Goal: Task Accomplishment & Management: Manage account settings

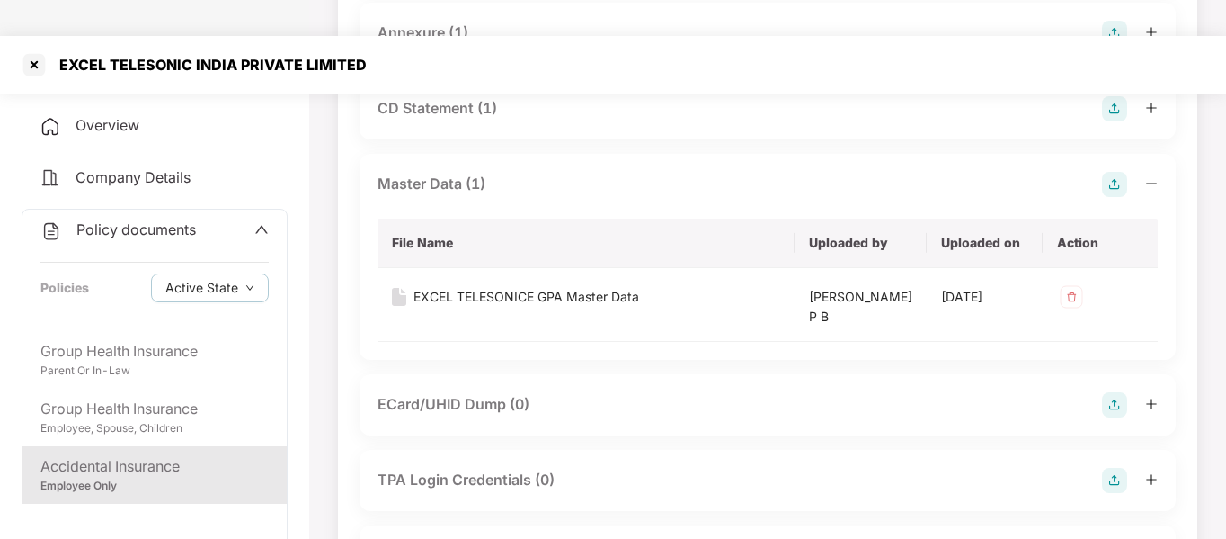
scroll to position [103, 0]
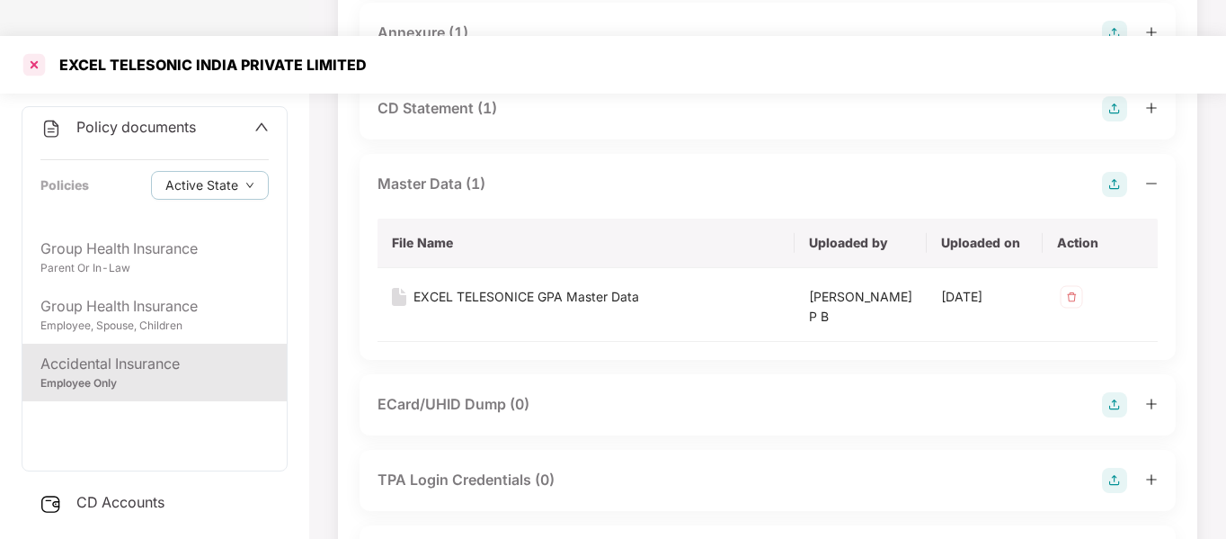
click at [33, 50] on div at bounding box center [34, 64] width 29 height 29
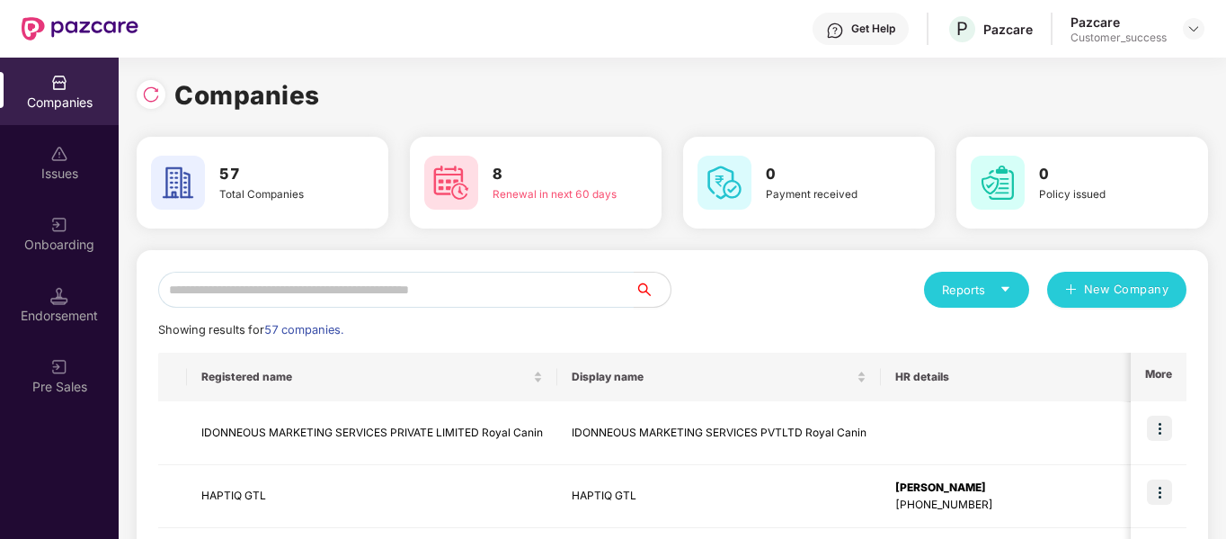
scroll to position [0, 0]
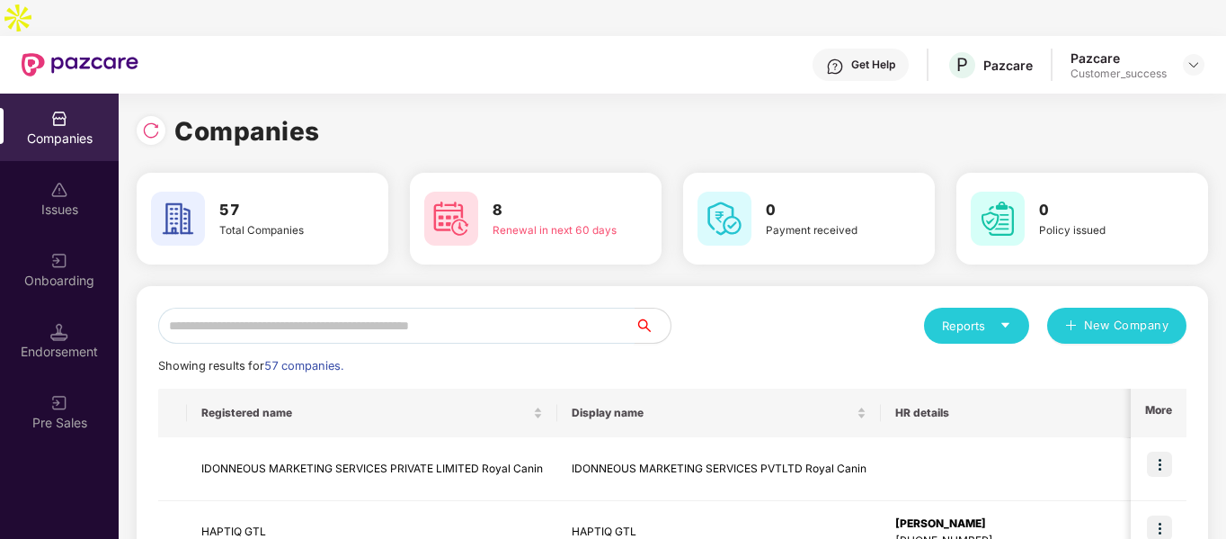
click at [388, 308] on input "text" at bounding box center [396, 326] width 477 height 36
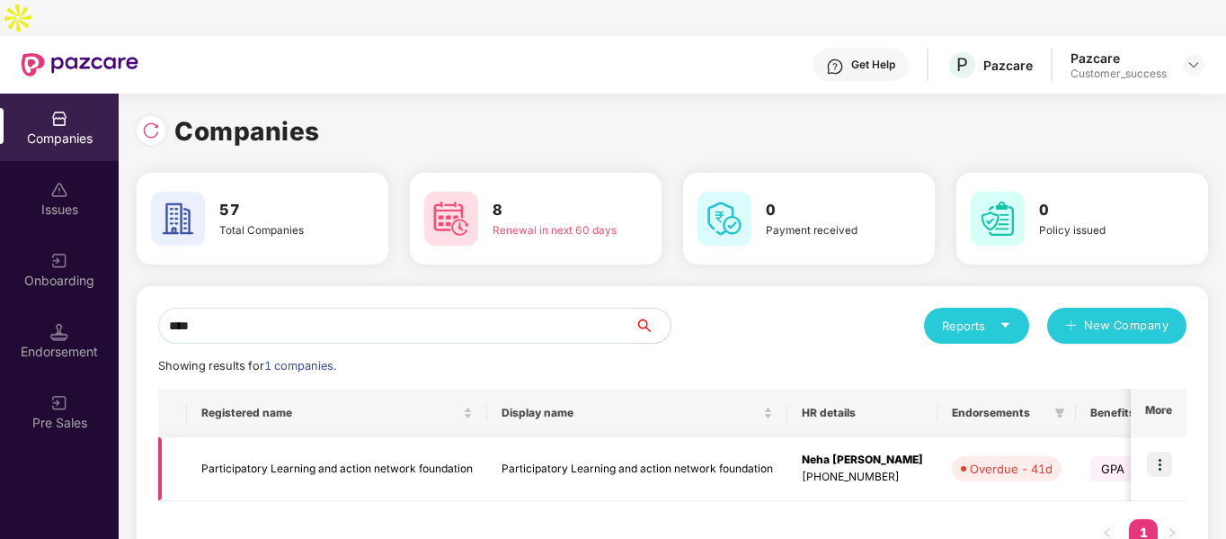
type input "****"
click at [1159, 451] on img at bounding box center [1159, 463] width 25 height 25
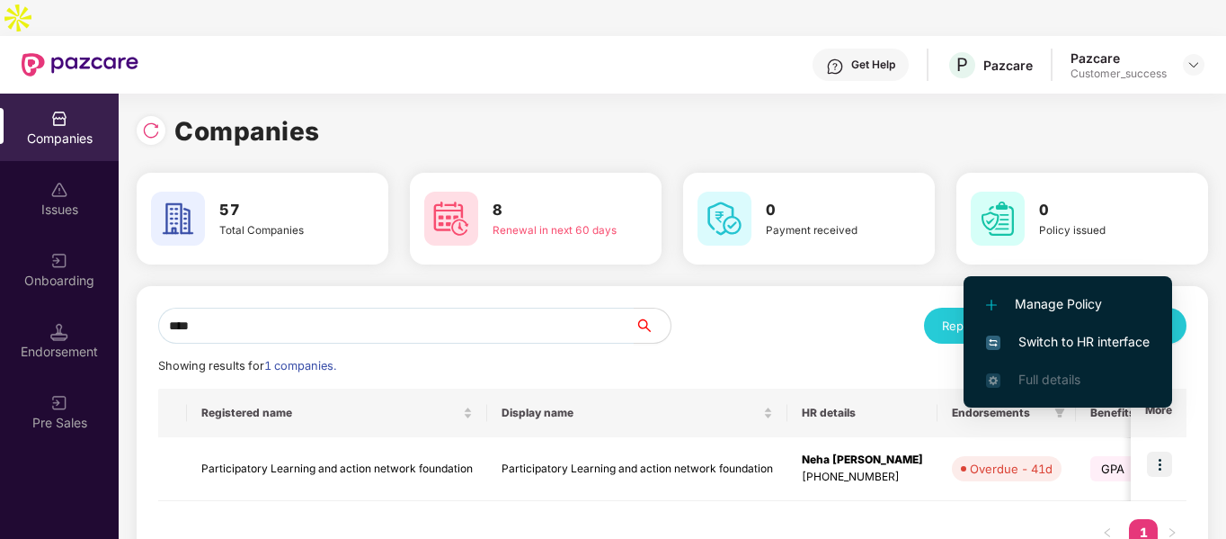
click at [1016, 338] on span "Switch to HR interface" at bounding box center [1068, 342] width 164 height 20
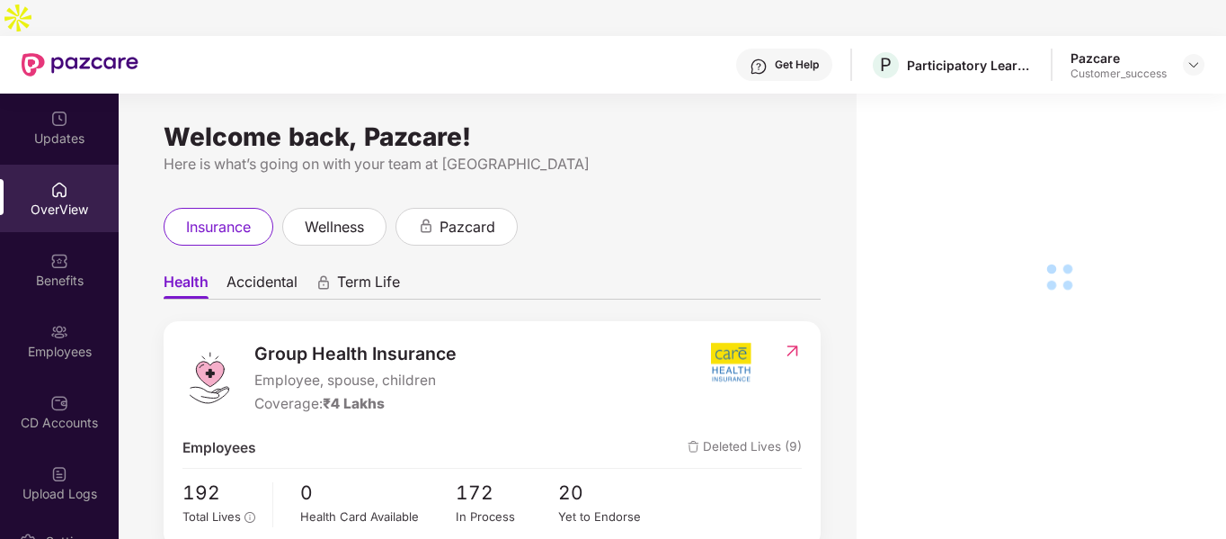
click at [50, 323] on img at bounding box center [59, 332] width 18 height 18
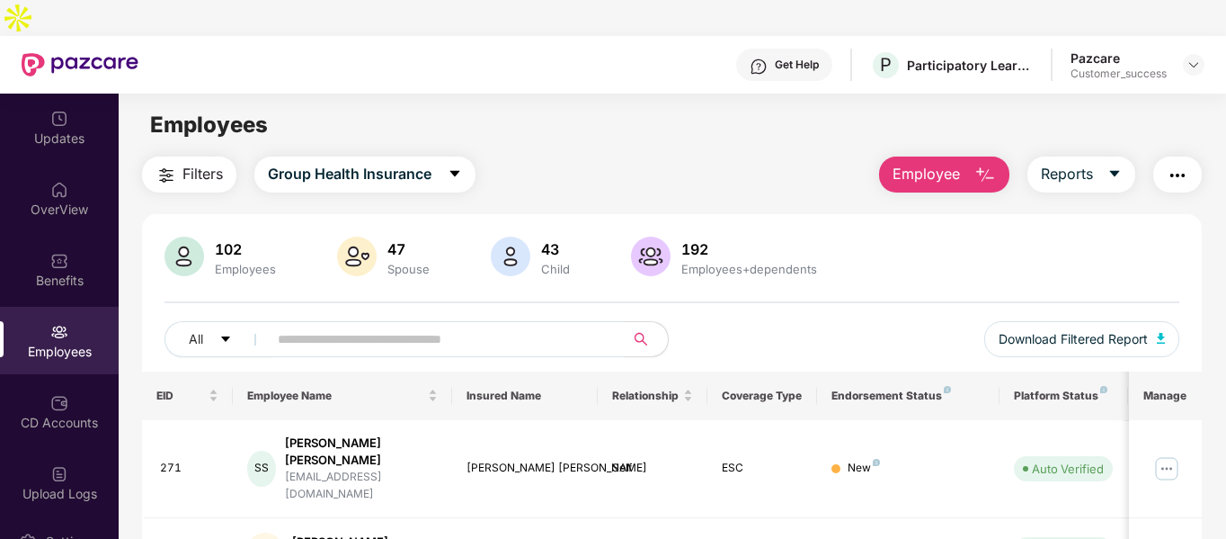
click at [50, 323] on img at bounding box center [59, 332] width 18 height 18
click at [1167, 454] on img at bounding box center [1167, 468] width 29 height 29
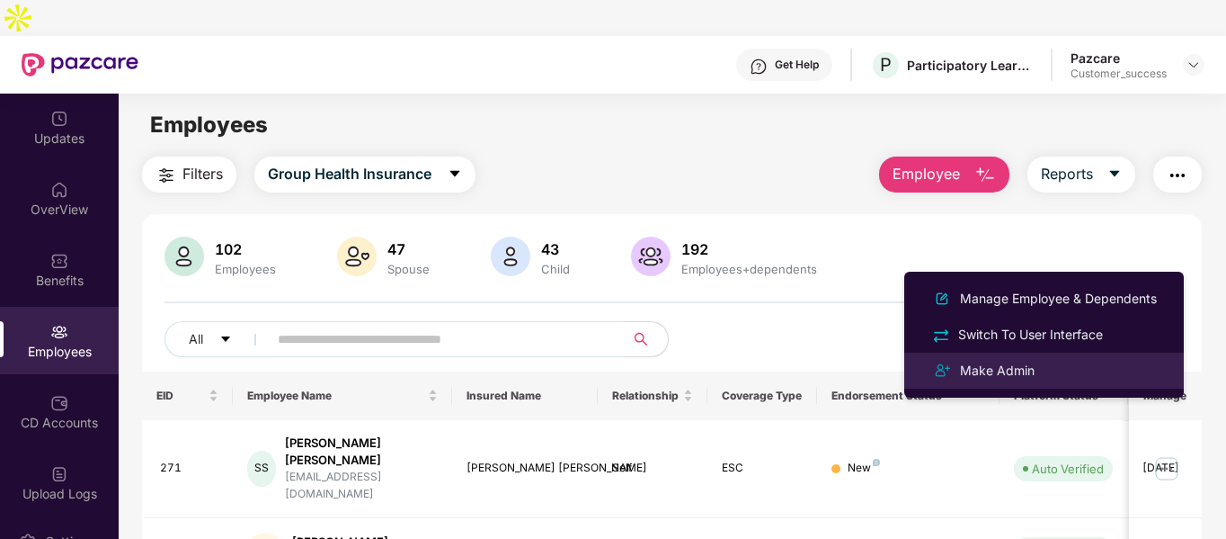
click at [976, 368] on div "Make Admin" at bounding box center [998, 371] width 82 height 20
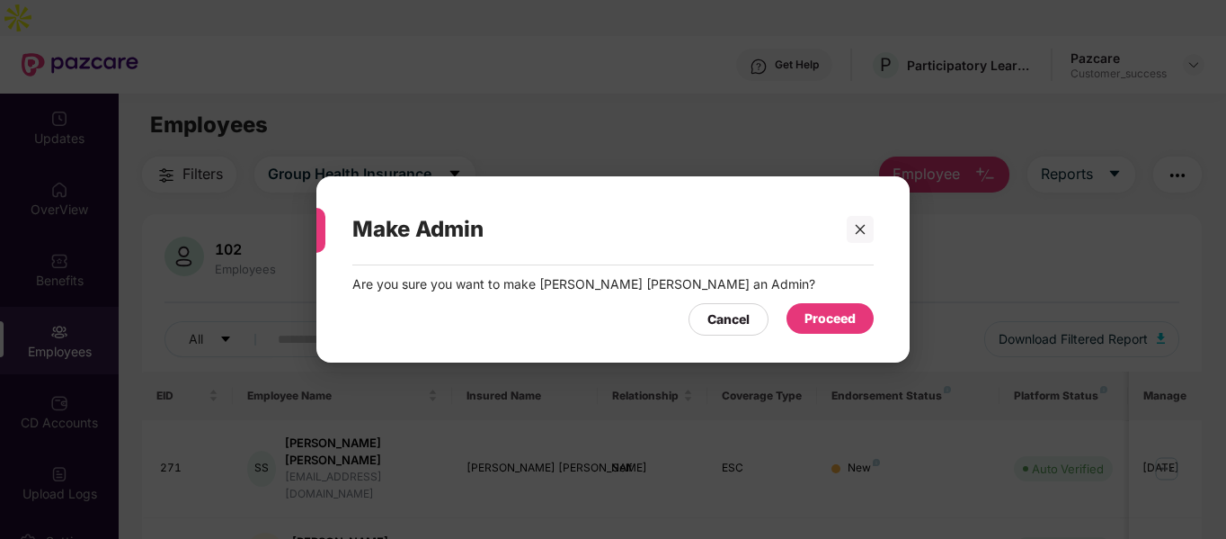
click at [833, 321] on div "Proceed" at bounding box center [830, 318] width 51 height 20
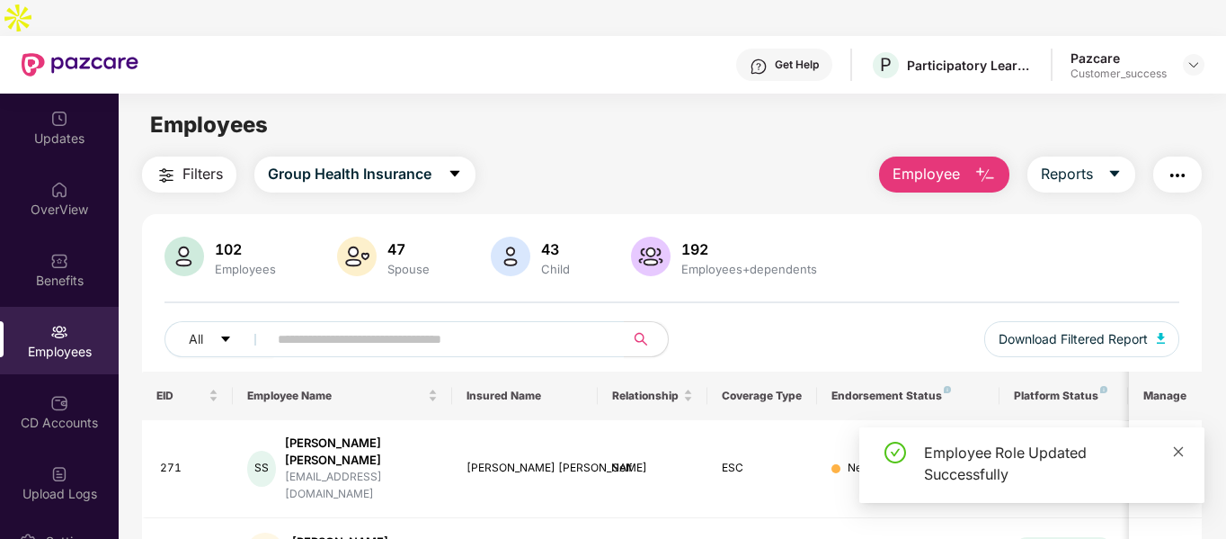
click at [1176, 450] on icon "close" at bounding box center [1179, 451] width 13 height 13
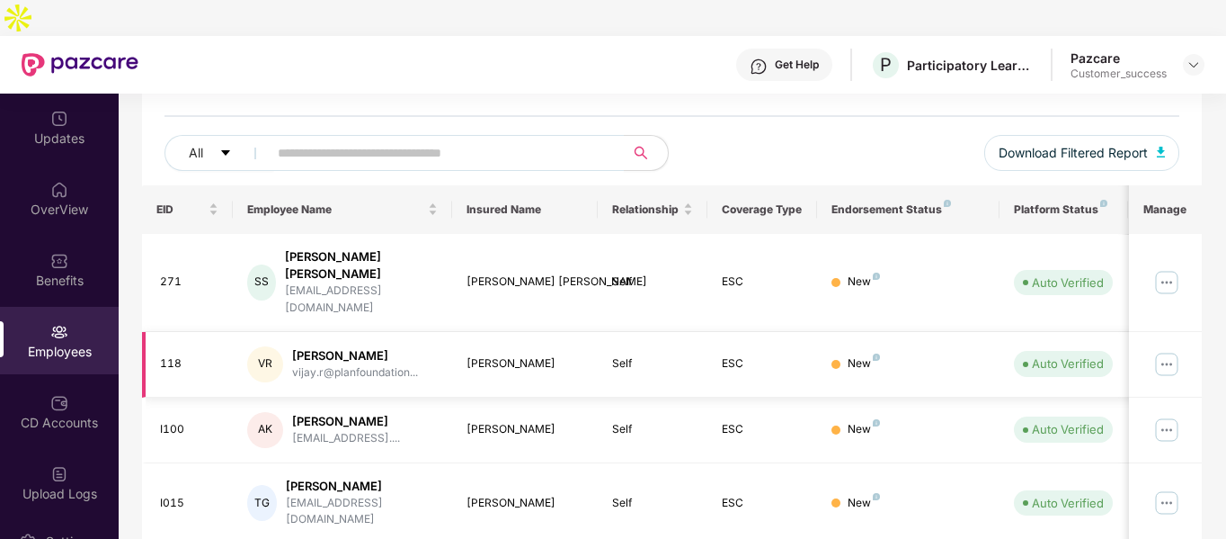
scroll to position [201, 0]
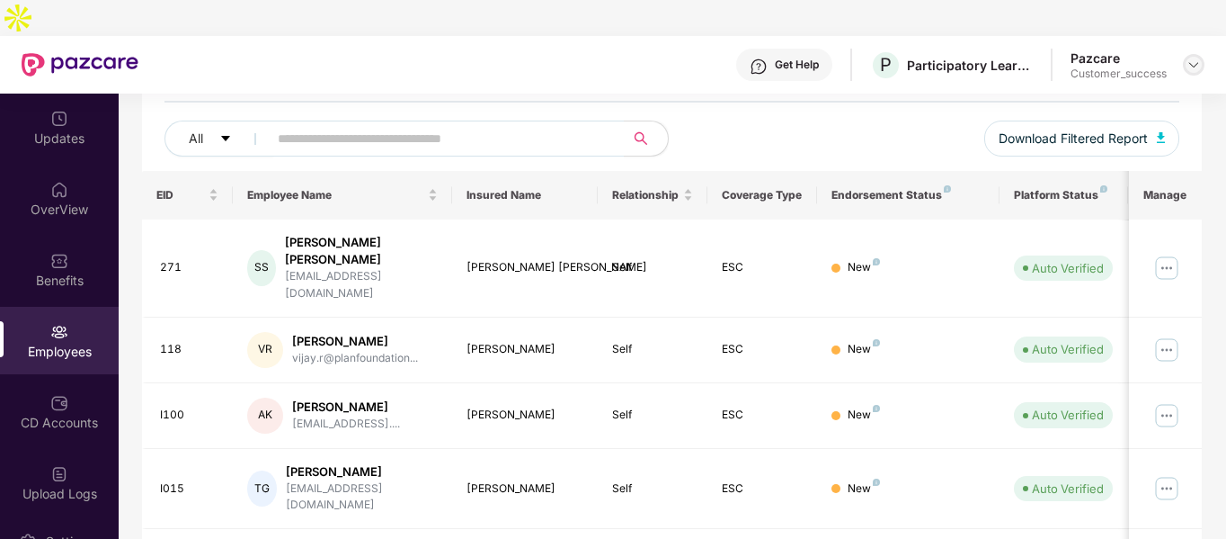
click at [1200, 58] on img at bounding box center [1194, 65] width 14 height 14
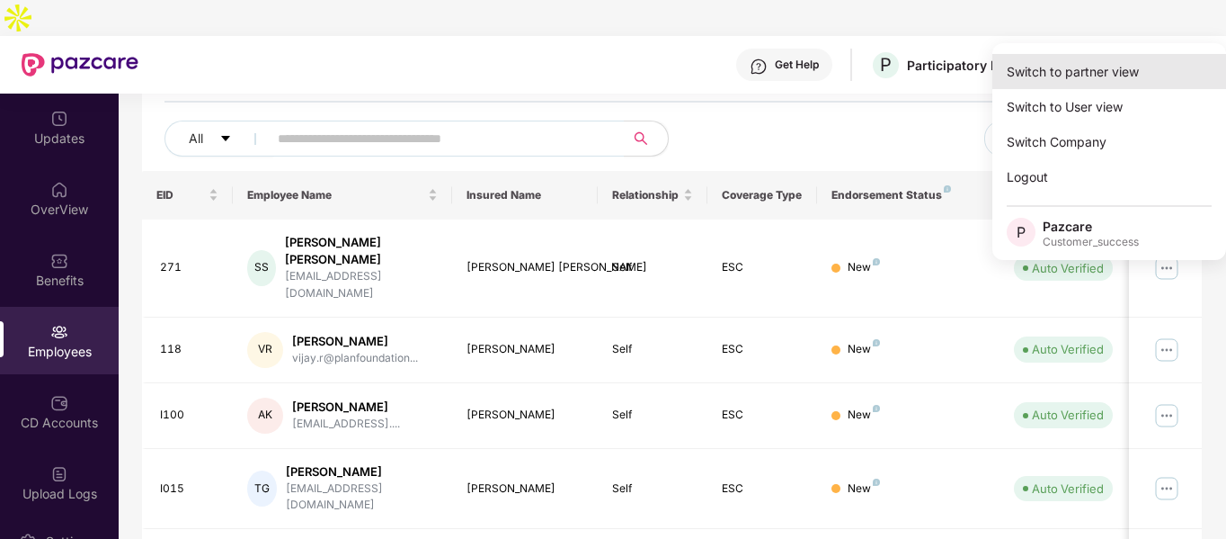
click at [1094, 66] on div "Switch to partner view" at bounding box center [1110, 71] width 234 height 35
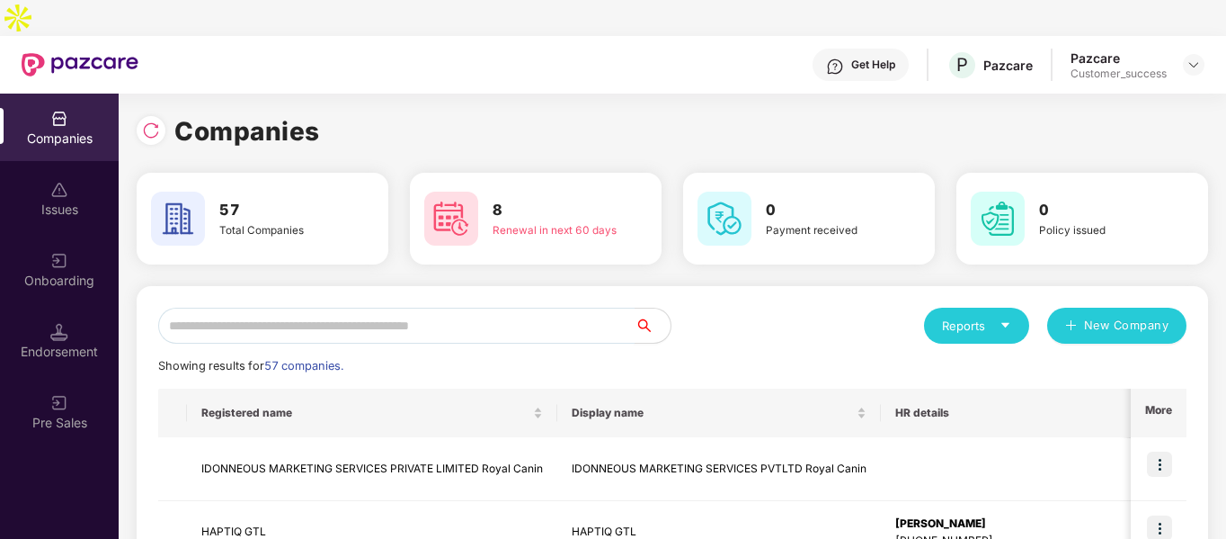
click at [459, 308] on input "text" at bounding box center [396, 326] width 477 height 36
type input "*"
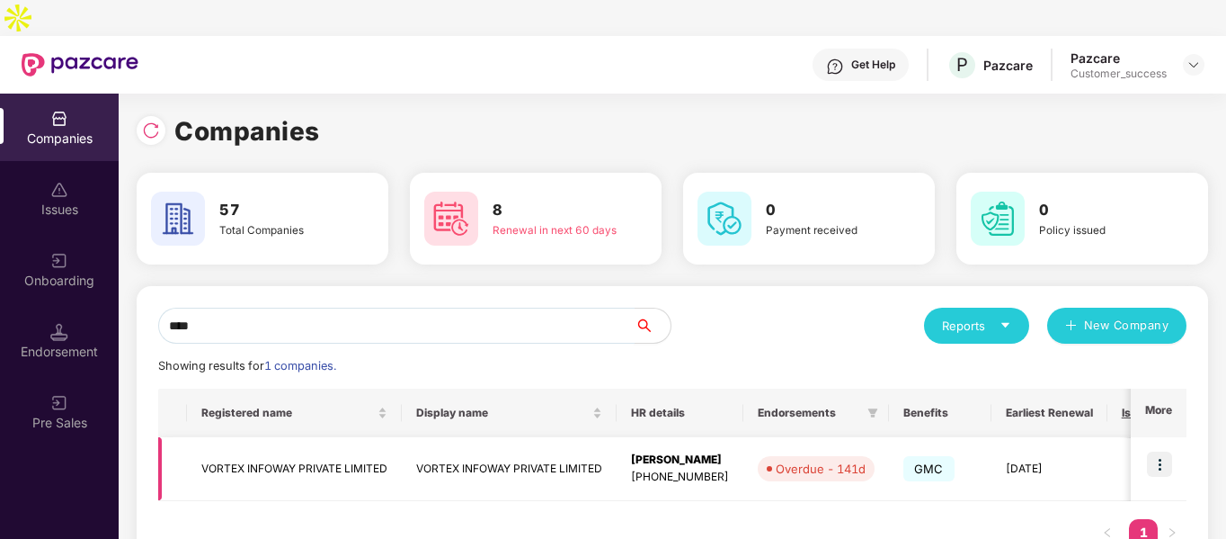
type input "****"
click at [1149, 451] on img at bounding box center [1159, 463] width 25 height 25
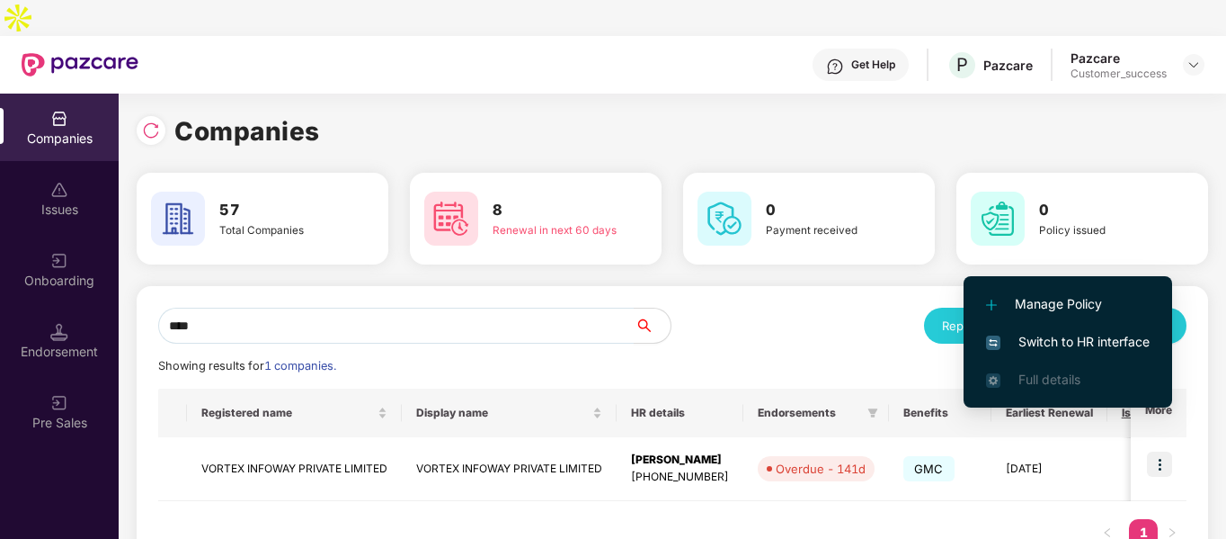
click at [1055, 332] on span "Switch to HR interface" at bounding box center [1068, 342] width 164 height 20
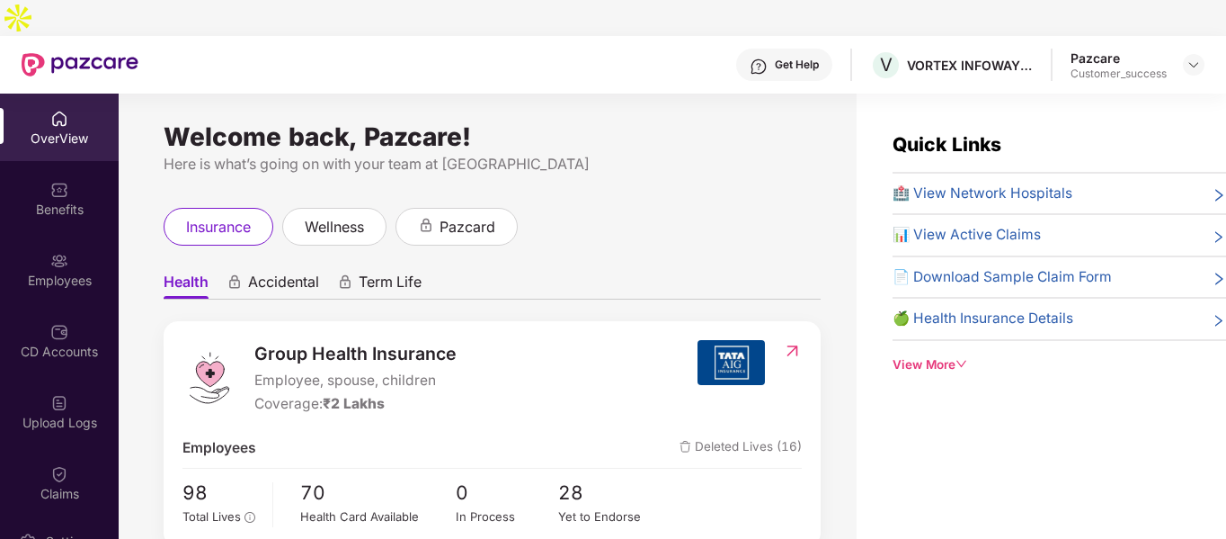
click at [63, 252] on img at bounding box center [59, 261] width 18 height 18
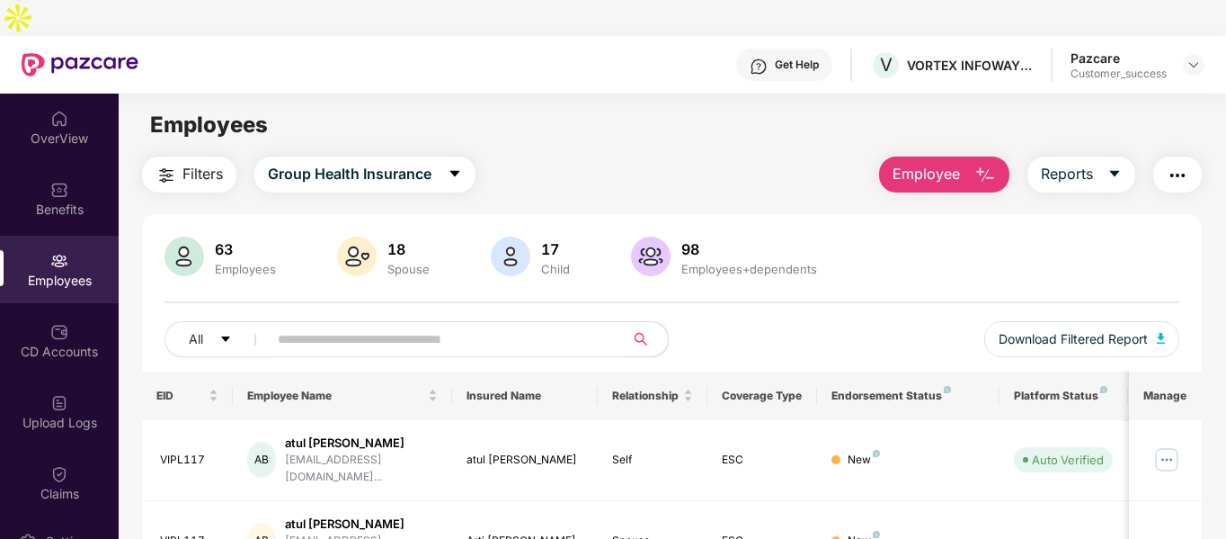
click at [485, 325] on input "text" at bounding box center [439, 338] width 323 height 27
click at [76, 201] on div "Benefits" at bounding box center [59, 210] width 119 height 18
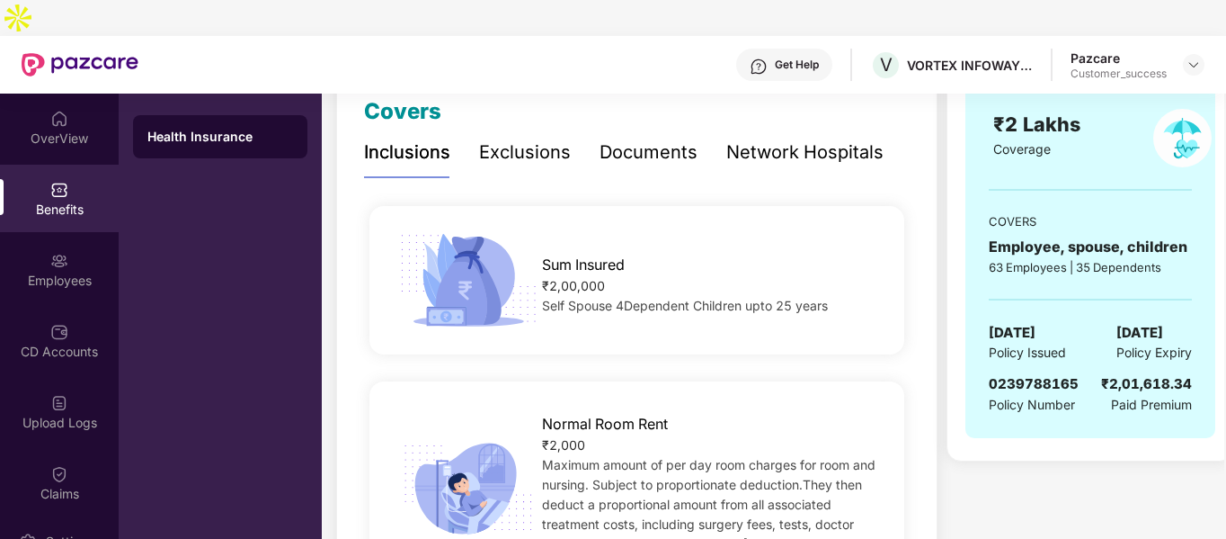
scroll to position [0, 0]
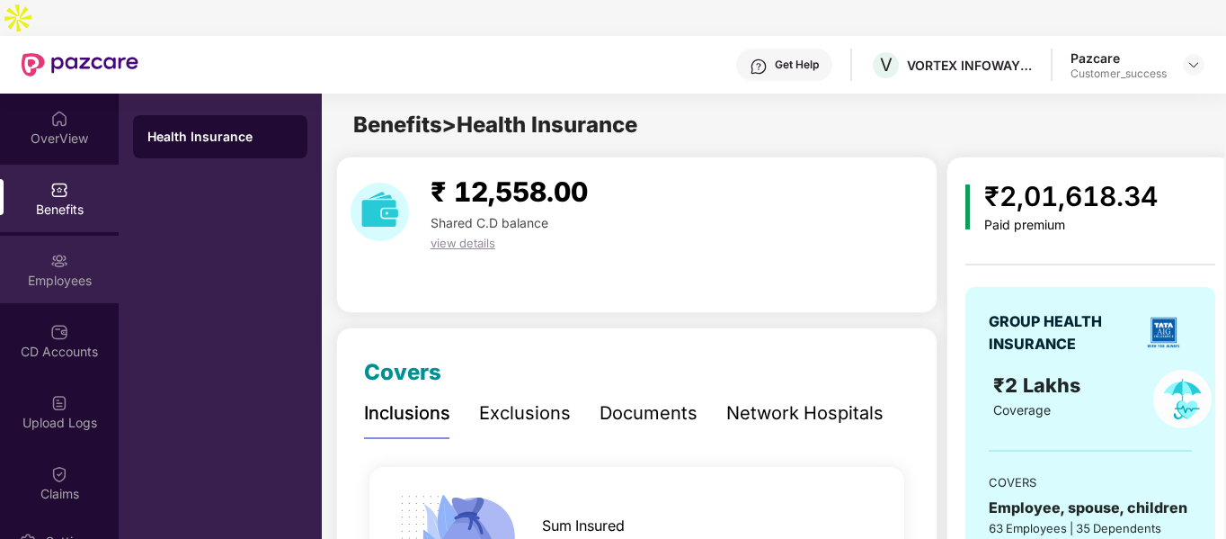
click at [69, 236] on div "Employees" at bounding box center [59, 269] width 119 height 67
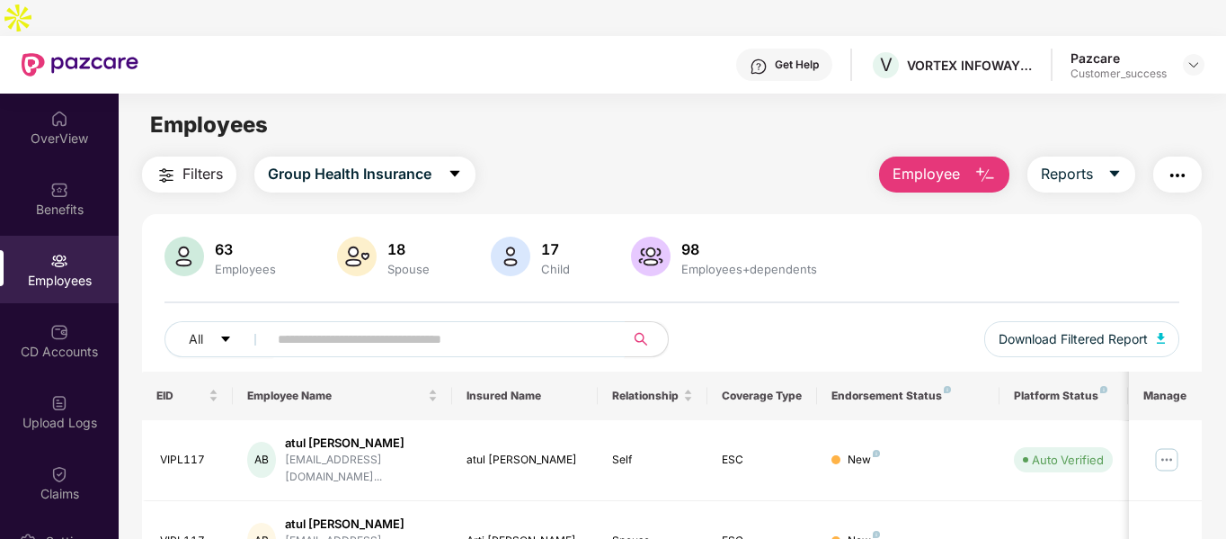
click at [389, 325] on input "text" at bounding box center [439, 338] width 323 height 27
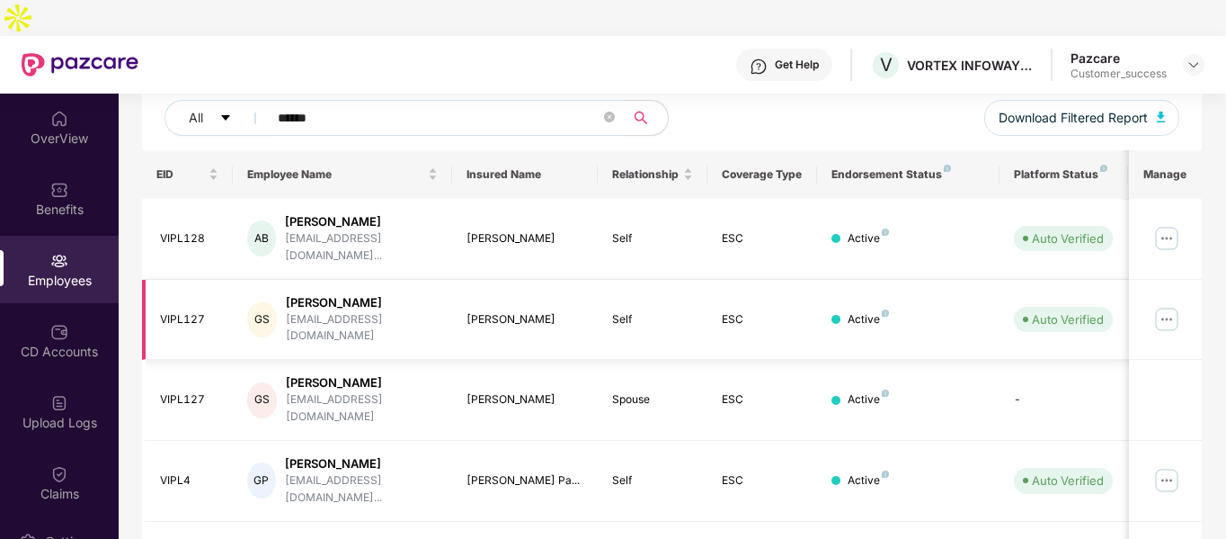
scroll to position [304, 0]
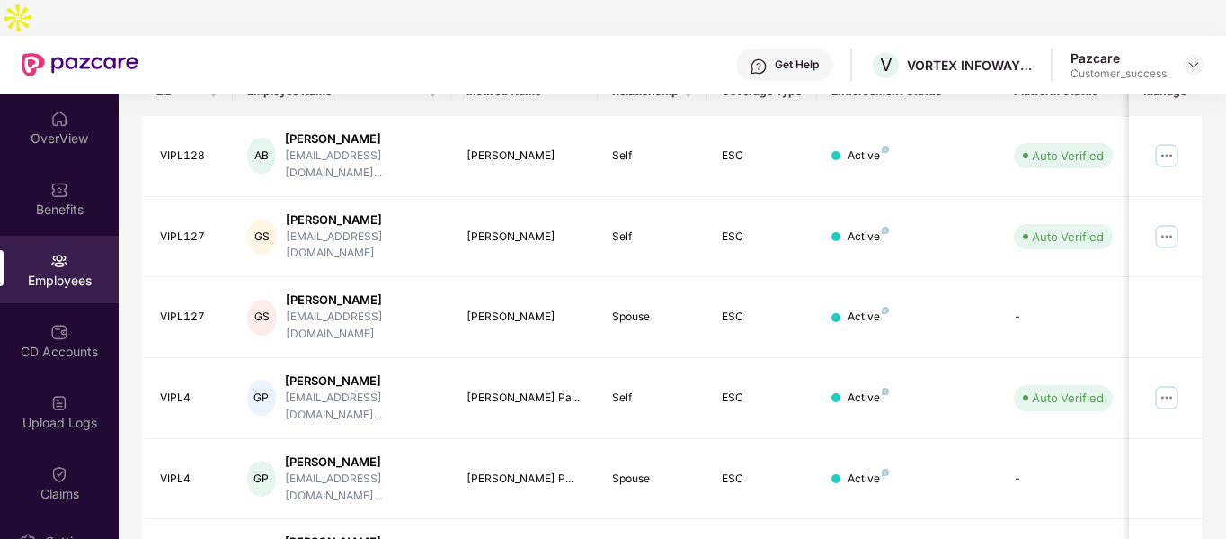
type input "******"
click at [1190, 58] on img at bounding box center [1194, 65] width 14 height 14
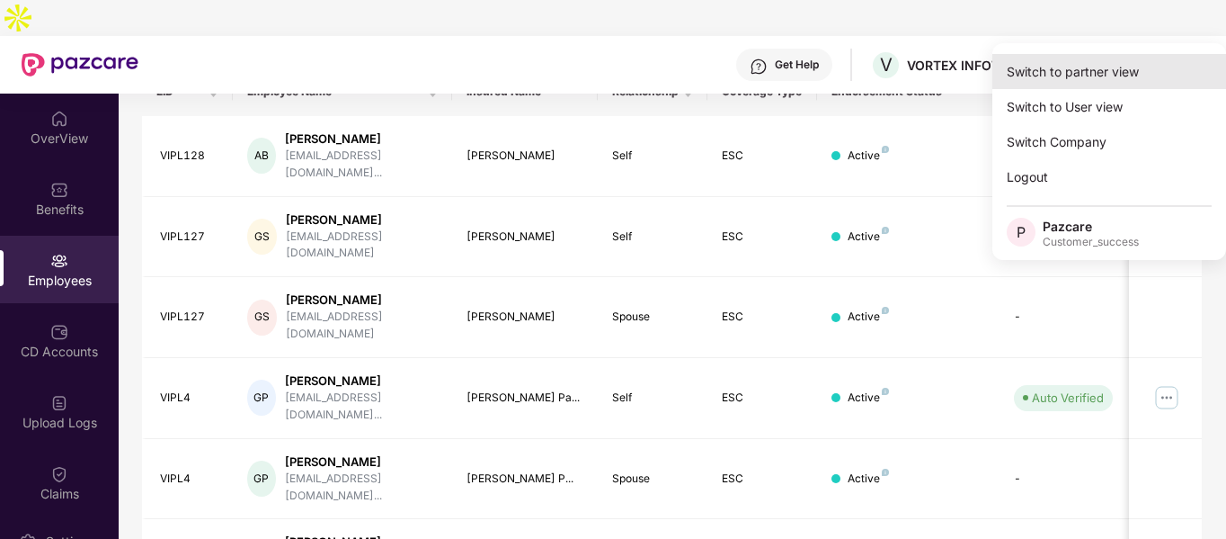
click at [1073, 81] on div "Switch to partner view" at bounding box center [1110, 71] width 234 height 35
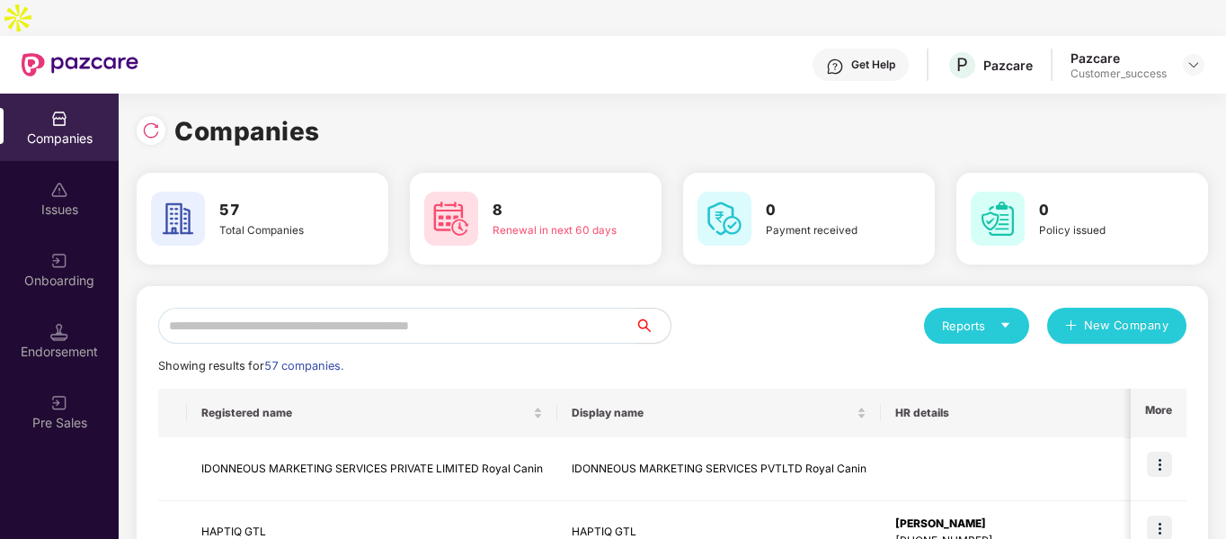
click at [593, 308] on input "text" at bounding box center [396, 326] width 477 height 36
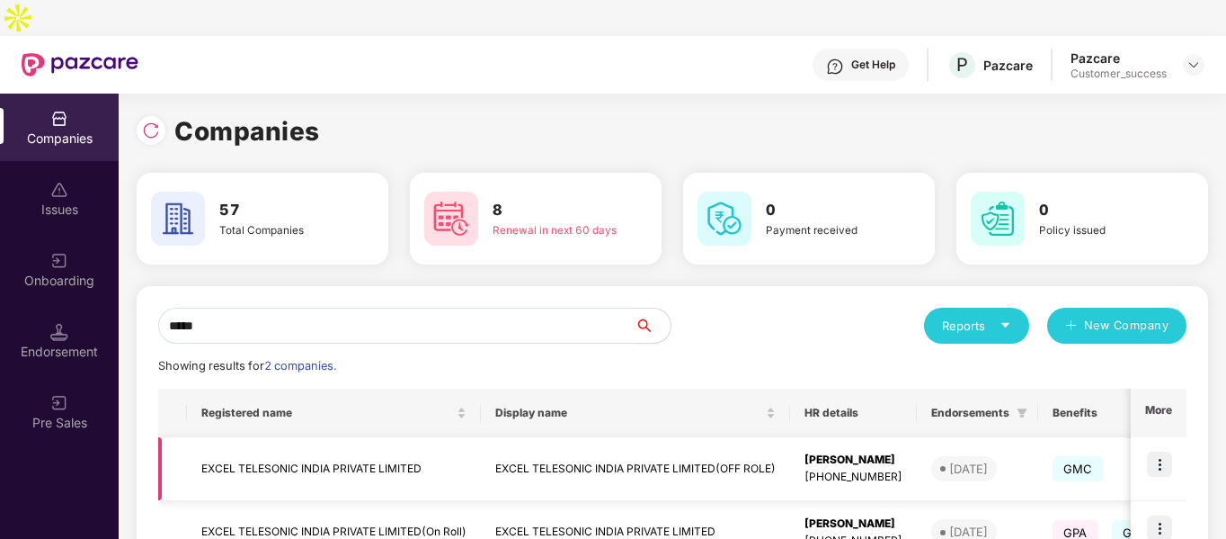
scroll to position [90, 0]
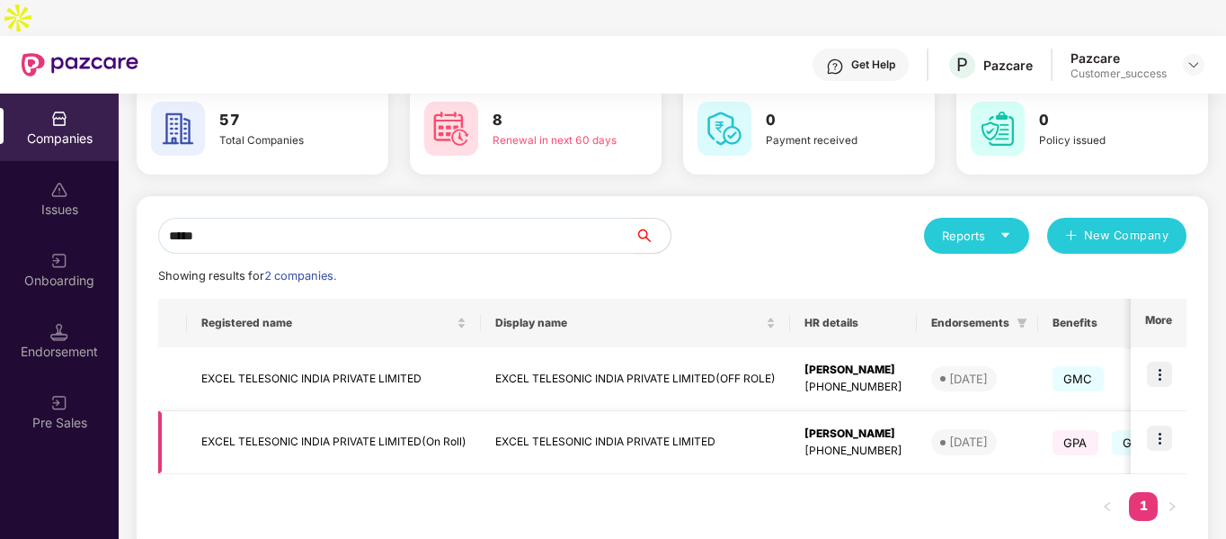
type input "*****"
click at [1161, 425] on img at bounding box center [1159, 437] width 25 height 25
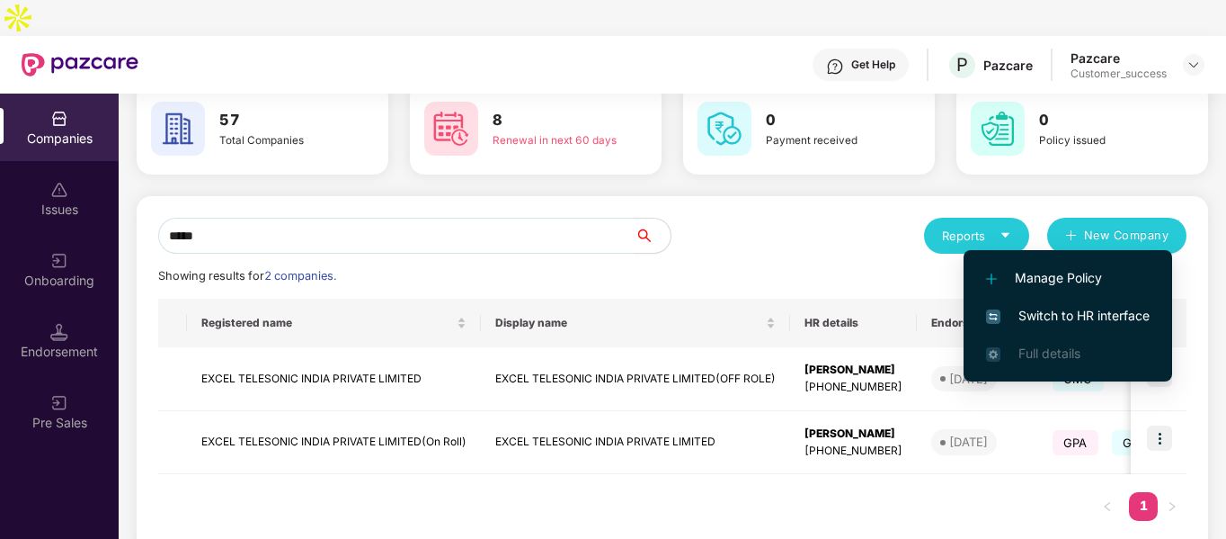
click at [1046, 309] on span "Switch to HR interface" at bounding box center [1068, 316] width 164 height 20
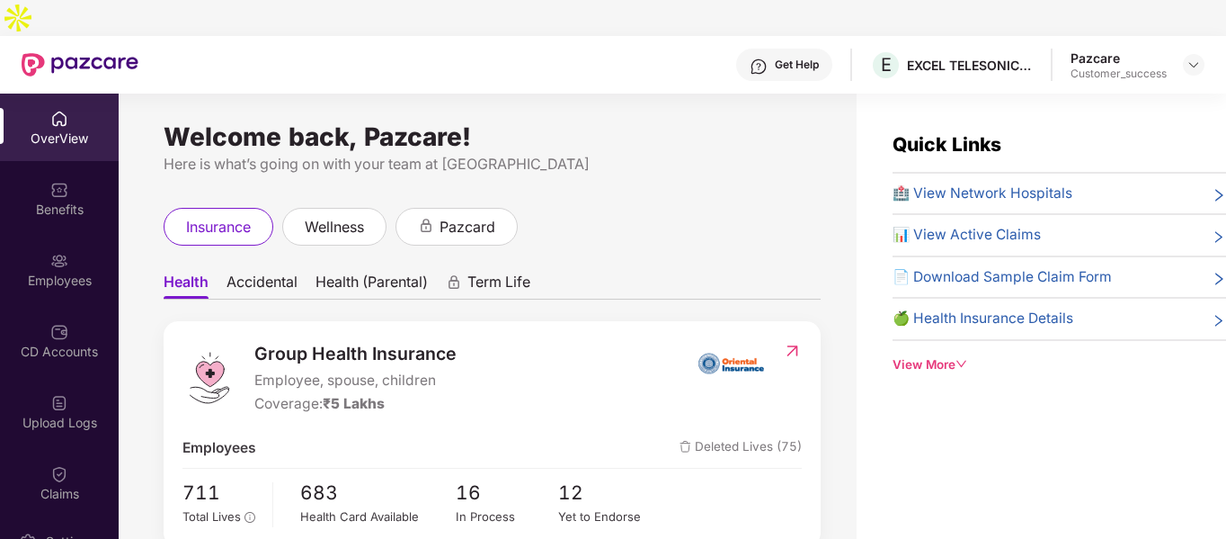
click at [50, 252] on img at bounding box center [59, 261] width 18 height 18
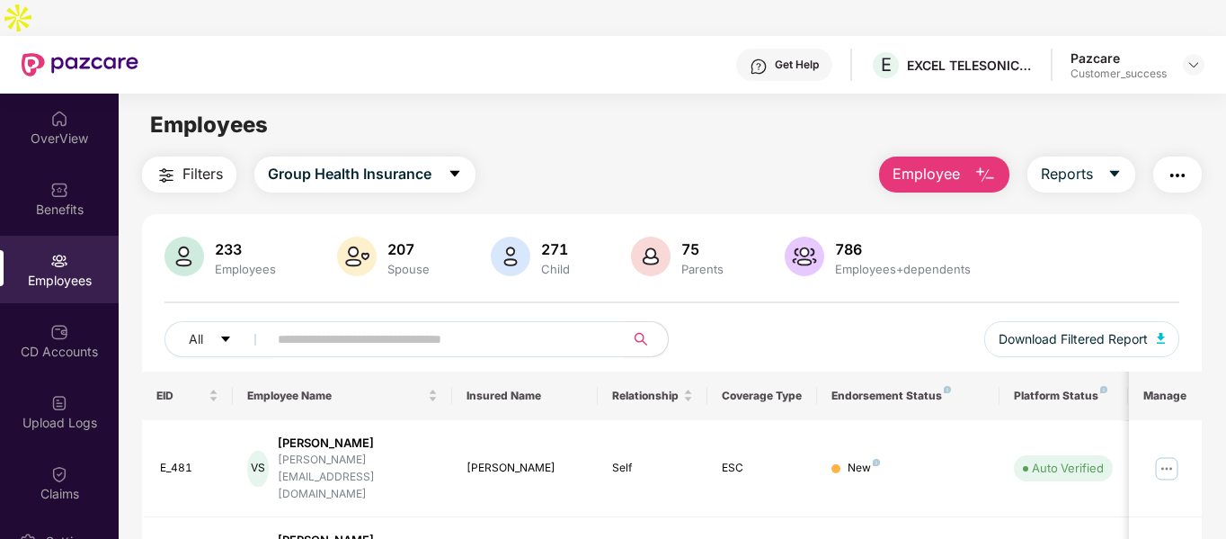
click at [381, 325] on input "text" at bounding box center [439, 338] width 323 height 27
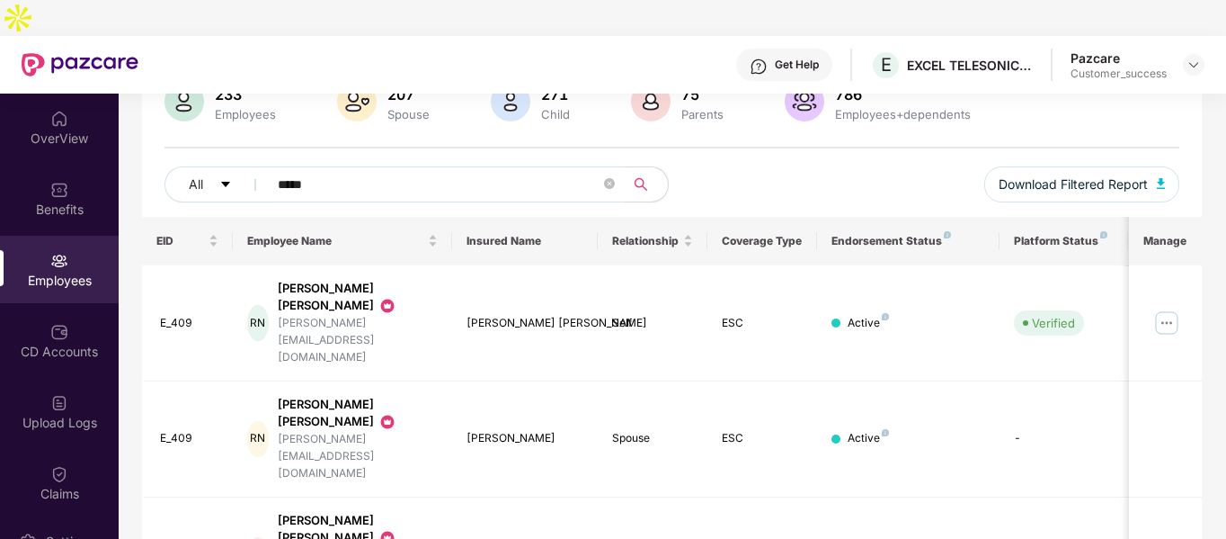
scroll to position [159, 0]
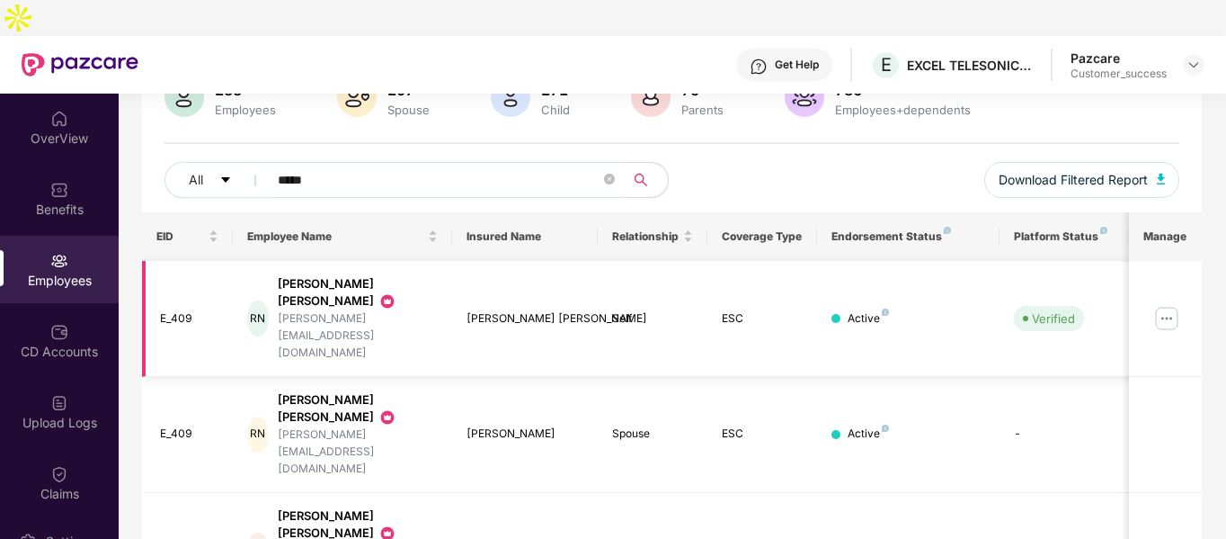
type input "*****"
click at [1167, 304] on img at bounding box center [1167, 318] width 29 height 29
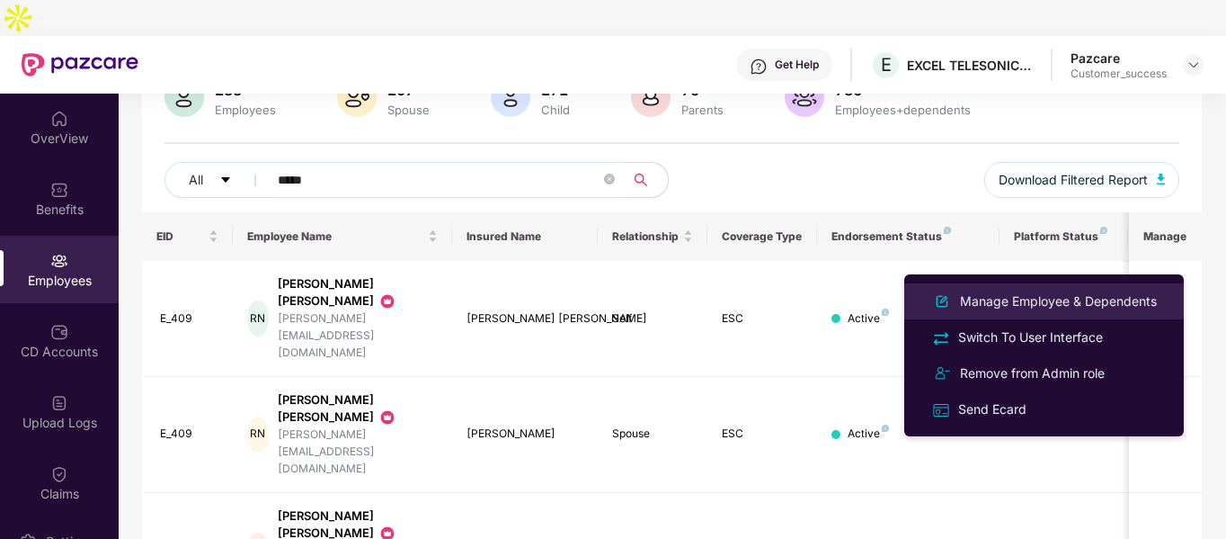
click at [1026, 306] on div "Manage Employee & Dependents" at bounding box center [1059, 301] width 204 height 20
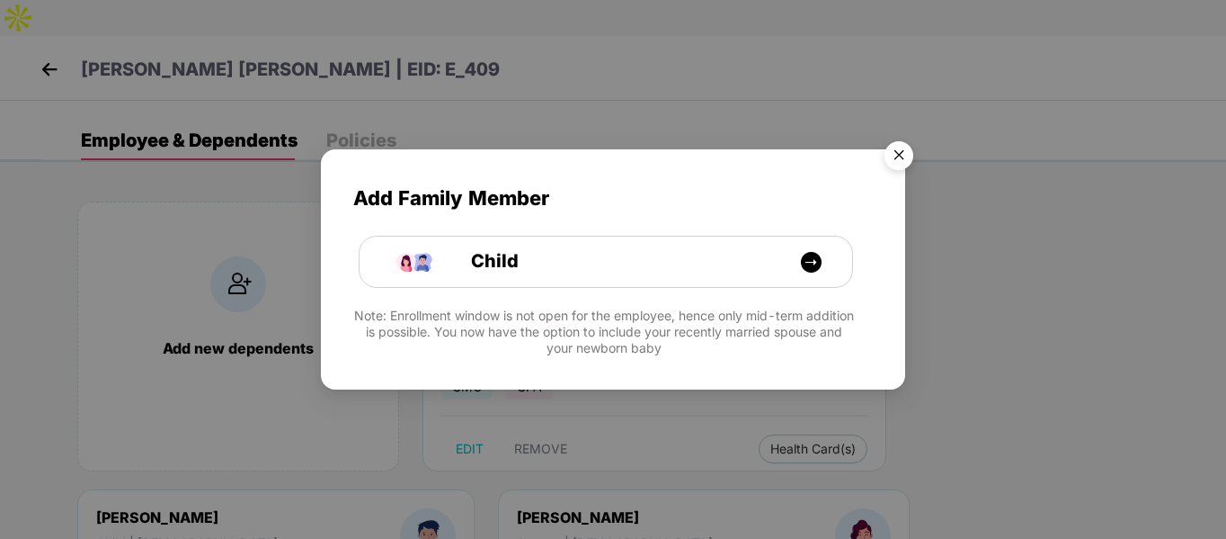
click at [905, 162] on img "Close" at bounding box center [899, 158] width 50 height 50
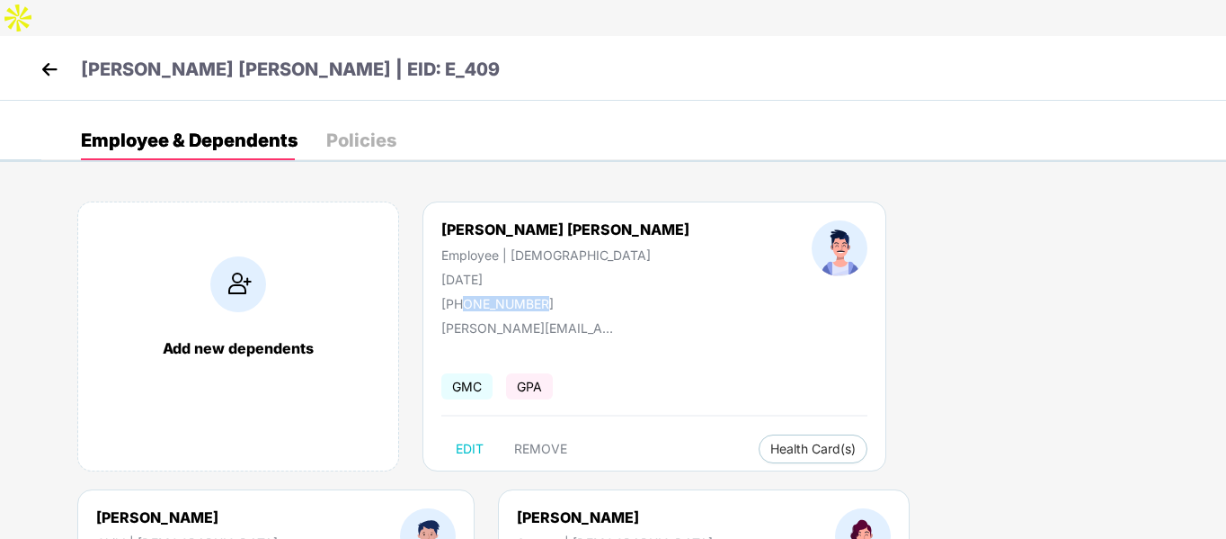
drag, startPoint x: 465, startPoint y: 266, endPoint x: 555, endPoint y: 274, distance: 90.3
click at [555, 296] on div "[PHONE_NUMBER]" at bounding box center [565, 303] width 248 height 15
copy div "8888877606"
click at [52, 56] on img at bounding box center [49, 69] width 27 height 27
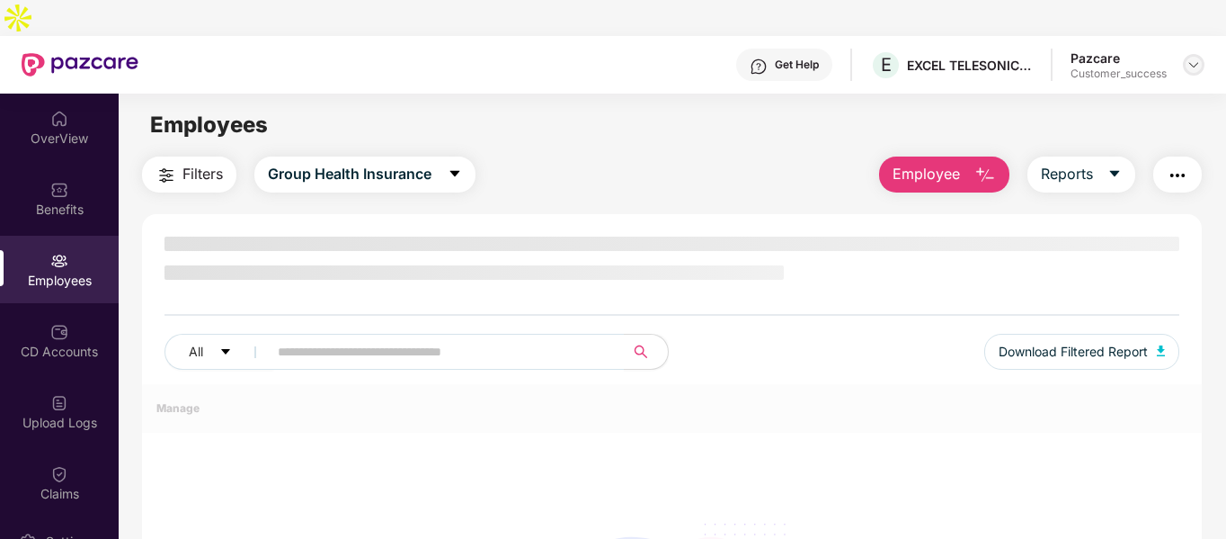
click at [1197, 58] on img at bounding box center [1194, 65] width 14 height 14
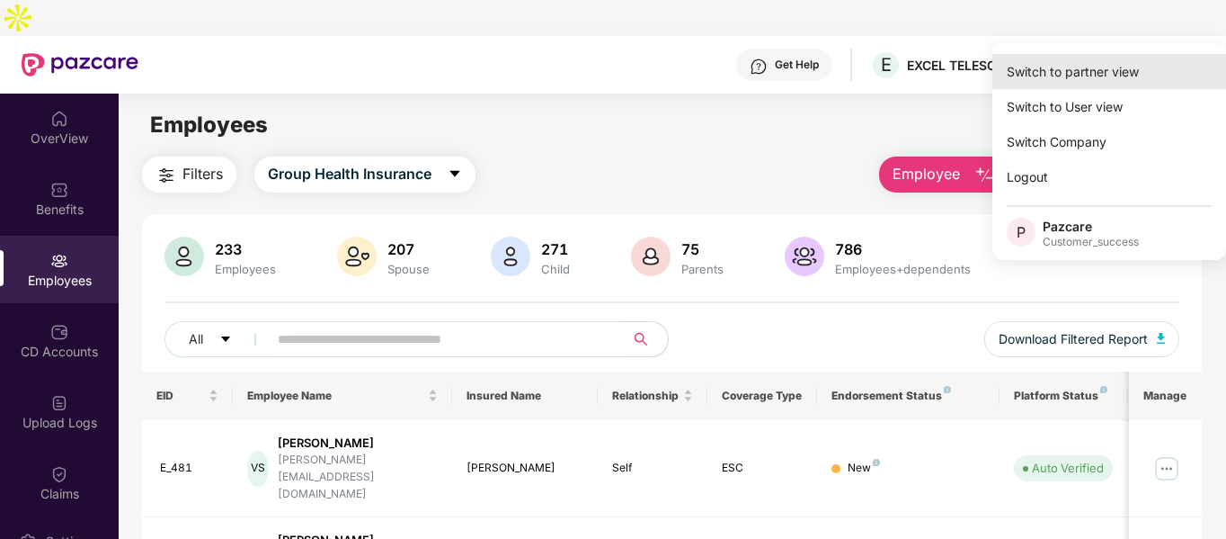
click at [1109, 74] on div "Switch to partner view" at bounding box center [1110, 71] width 234 height 35
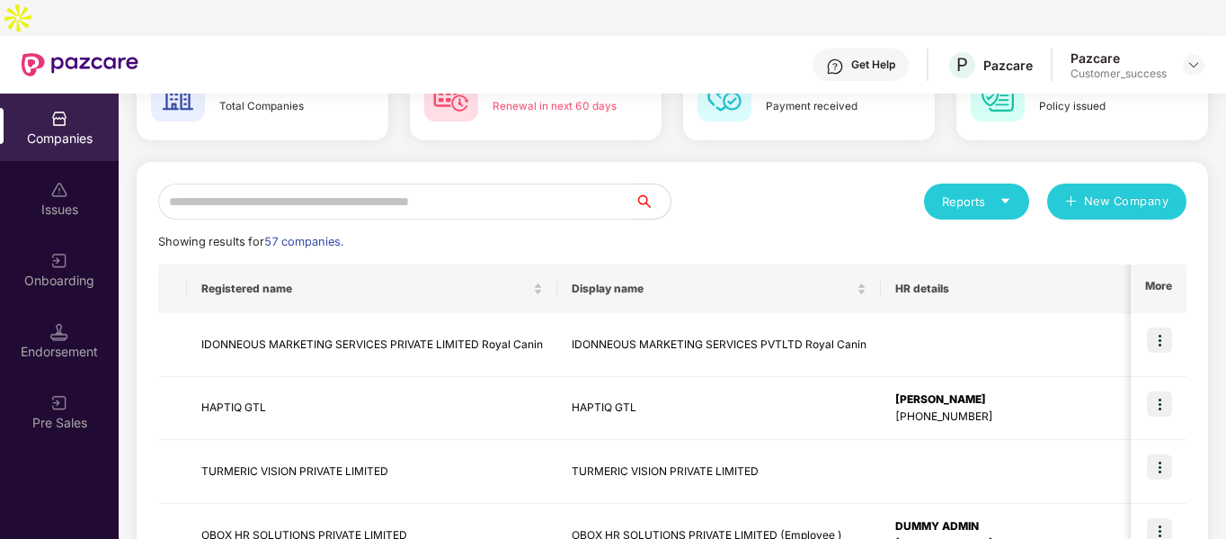
scroll to position [125, 0]
click at [343, 183] on input "text" at bounding box center [396, 201] width 477 height 36
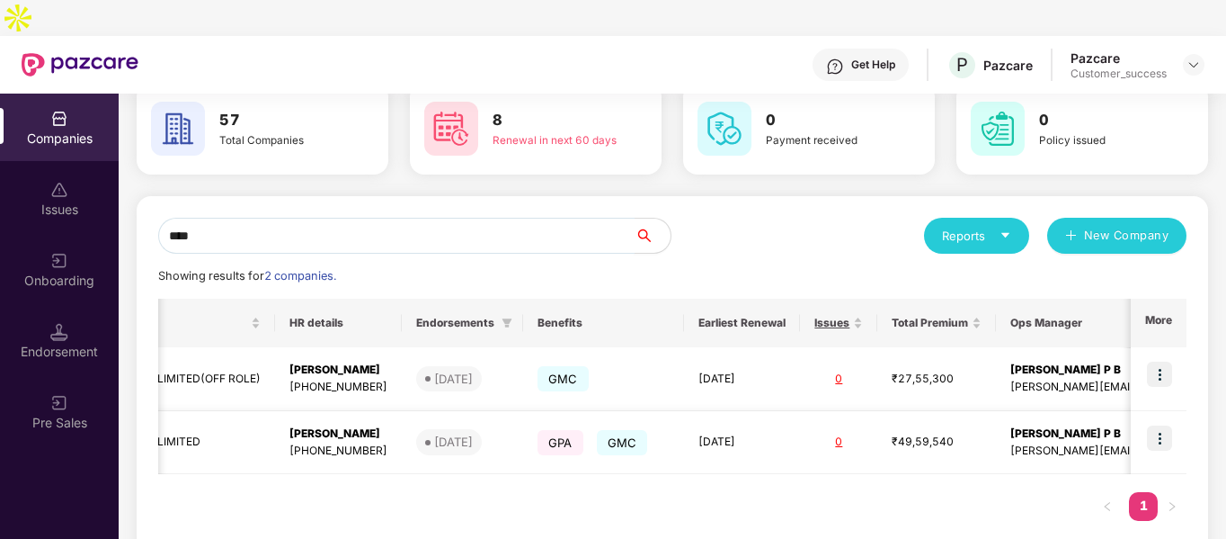
scroll to position [0, 0]
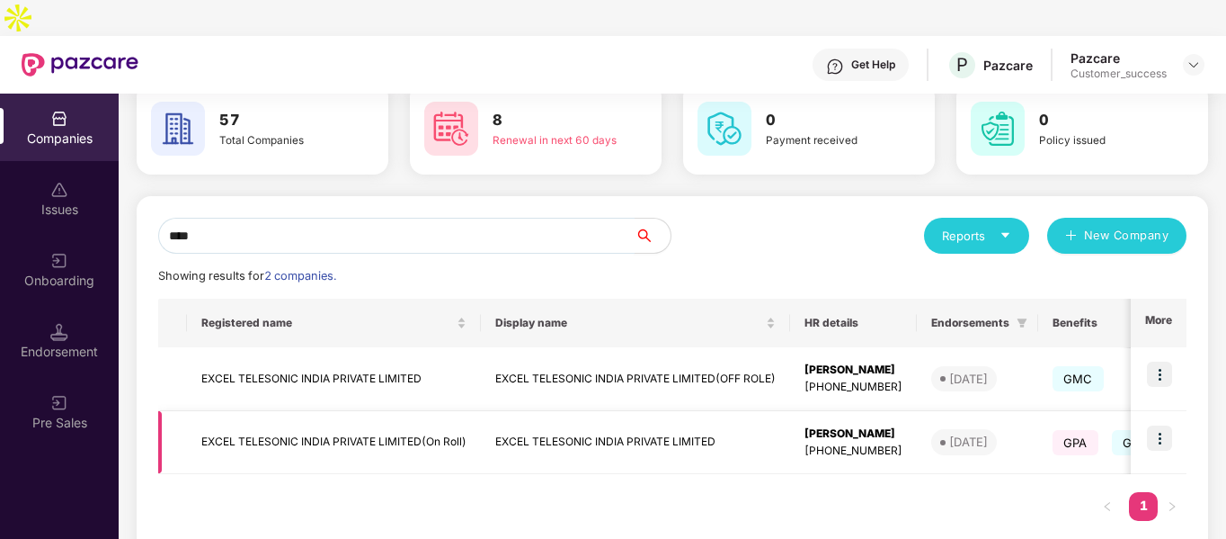
type input "****"
click at [277, 419] on td "EXCEL TELESONIC INDIA PRIVATE LIMITED(On Roll)" at bounding box center [334, 443] width 294 height 64
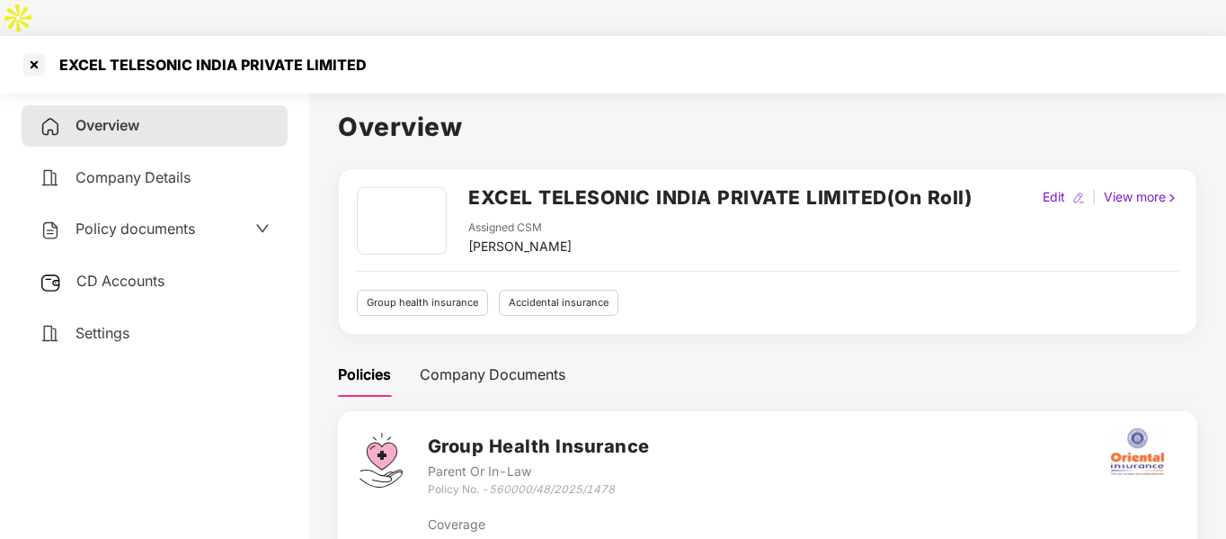
click at [160, 219] on span "Policy documents" at bounding box center [136, 228] width 120 height 18
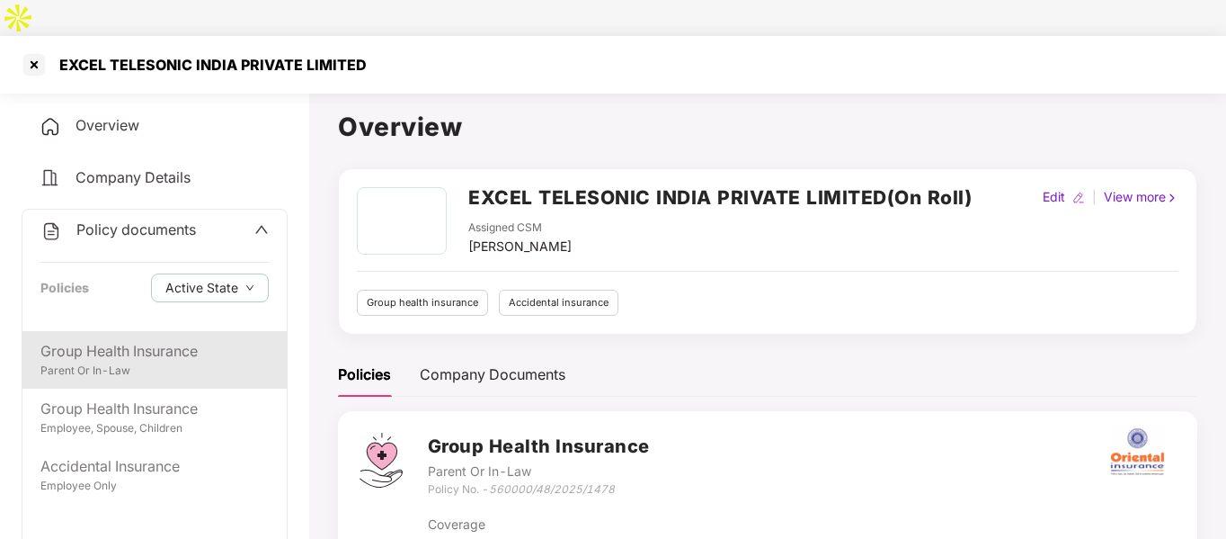
click at [158, 362] on div "Parent Or In-Law" at bounding box center [154, 370] width 228 height 17
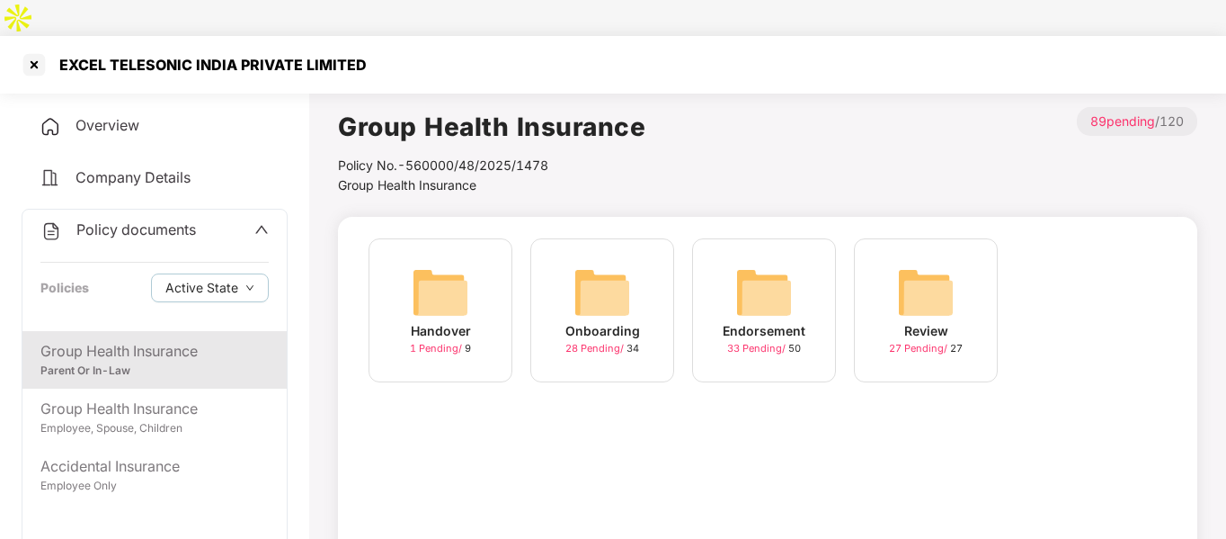
click at [760, 321] on div "Endorsement" at bounding box center [764, 331] width 83 height 20
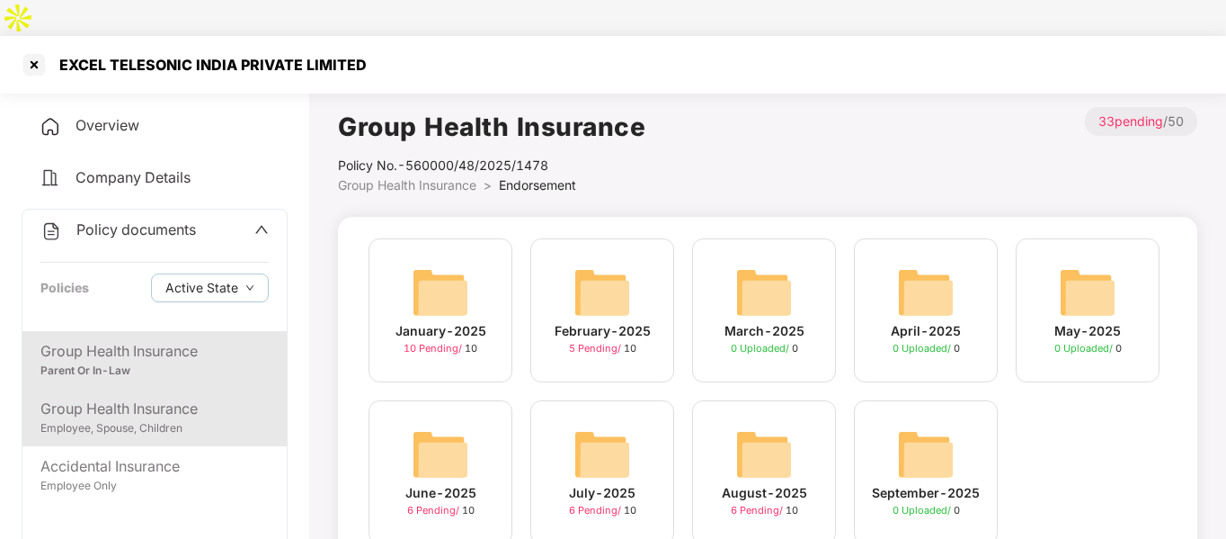
click at [165, 420] on div "Employee, Spouse, Children" at bounding box center [154, 428] width 228 height 17
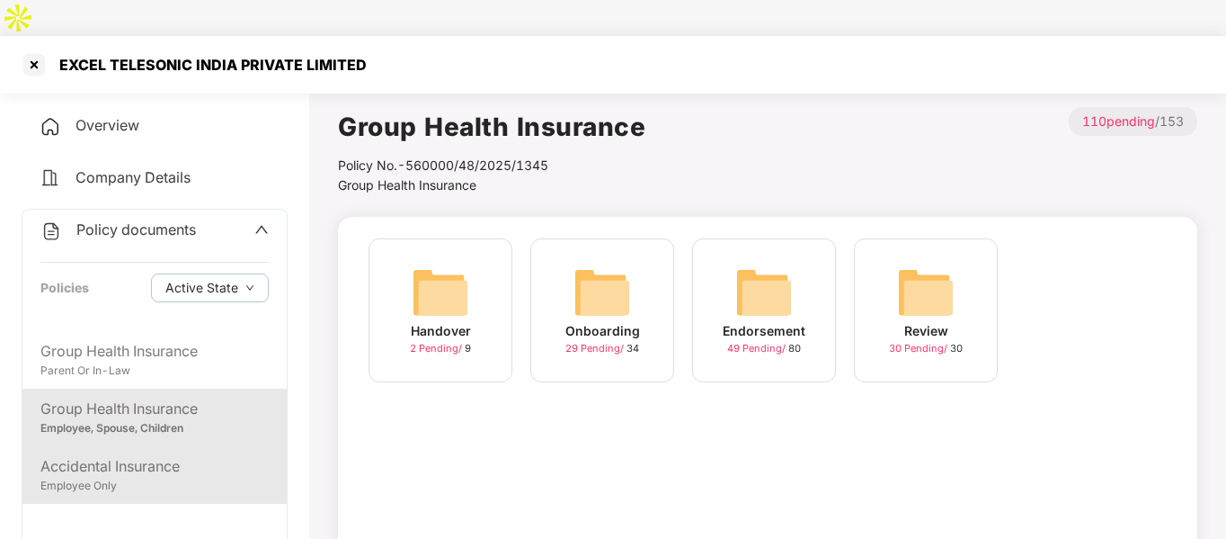
click at [147, 455] on div "Accidental Insurance" at bounding box center [154, 466] width 228 height 22
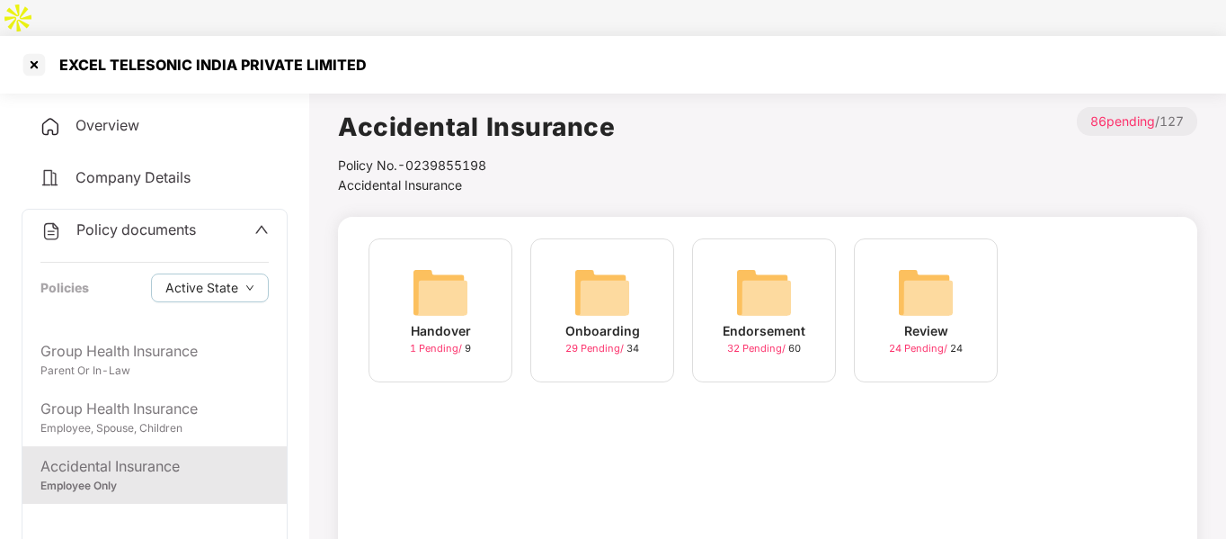
click at [86, 56] on div "EXCEL TELESONIC INDIA PRIVATE LIMITED" at bounding box center [208, 65] width 318 height 18
copy div "EXCEL TELESONIC INDIA PRIVATE LIMITED"
click at [34, 50] on div at bounding box center [34, 64] width 29 height 29
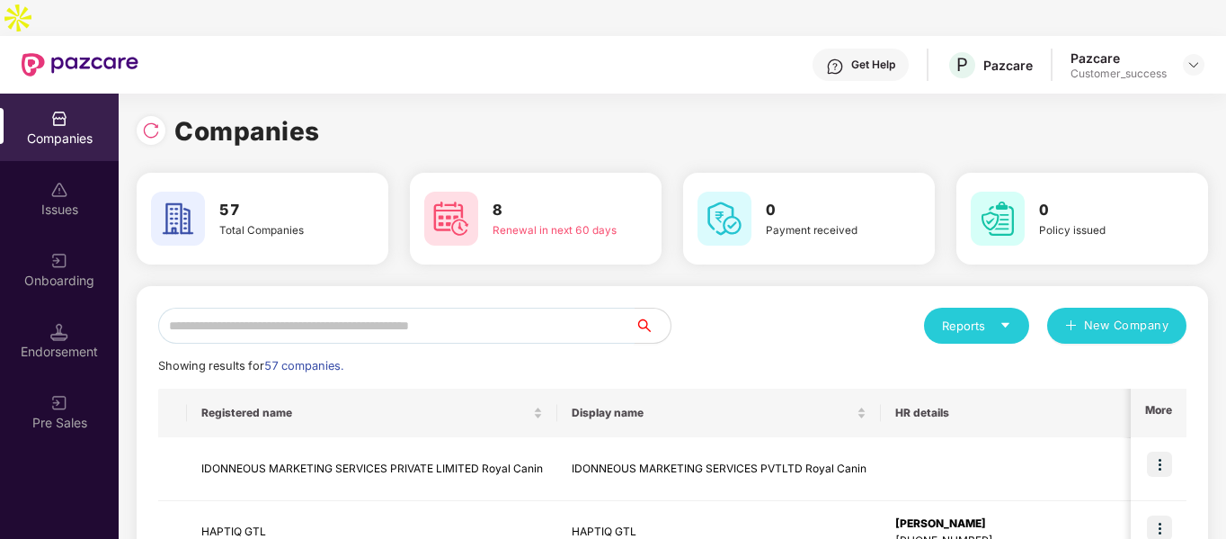
click at [242, 308] on input "text" at bounding box center [396, 326] width 477 height 36
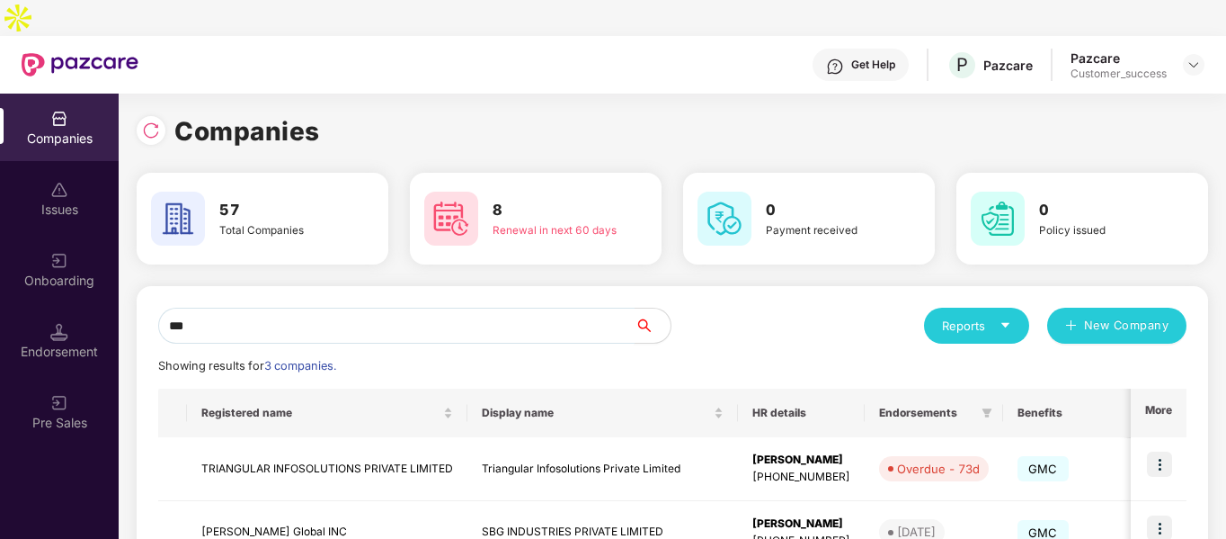
type input "****"
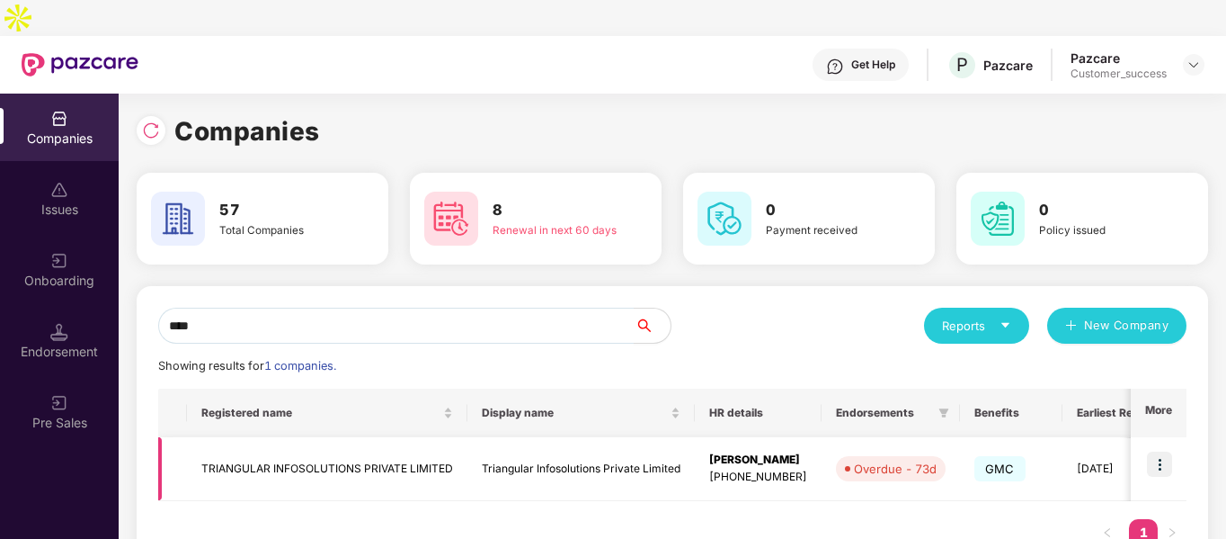
click at [280, 441] on td "TRIANGULAR INFOSOLUTIONS PRIVATE LIMITED" at bounding box center [327, 469] width 281 height 64
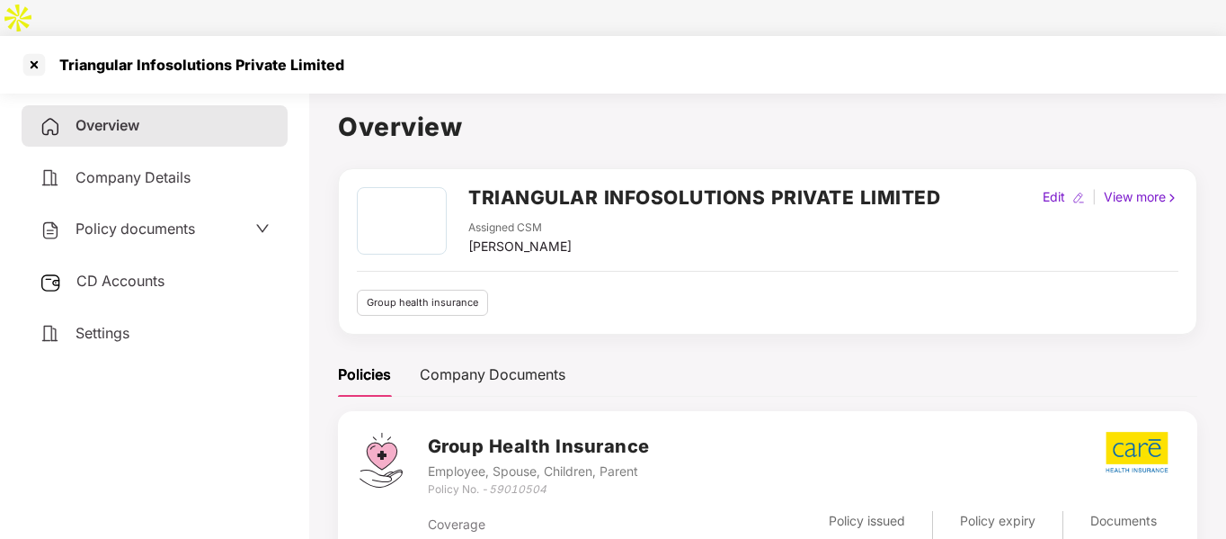
click at [167, 56] on div "Triangular Infosolutions Private Limited" at bounding box center [197, 65] width 296 height 18
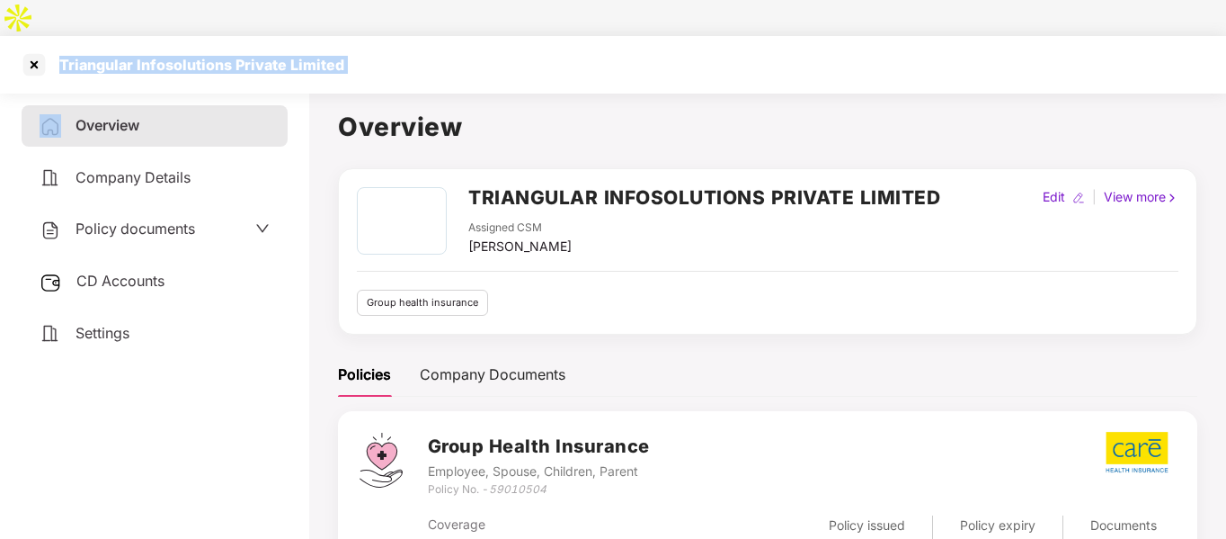
copy div "Triangular Infosolutions Private Limited"
click at [31, 50] on div at bounding box center [34, 64] width 29 height 29
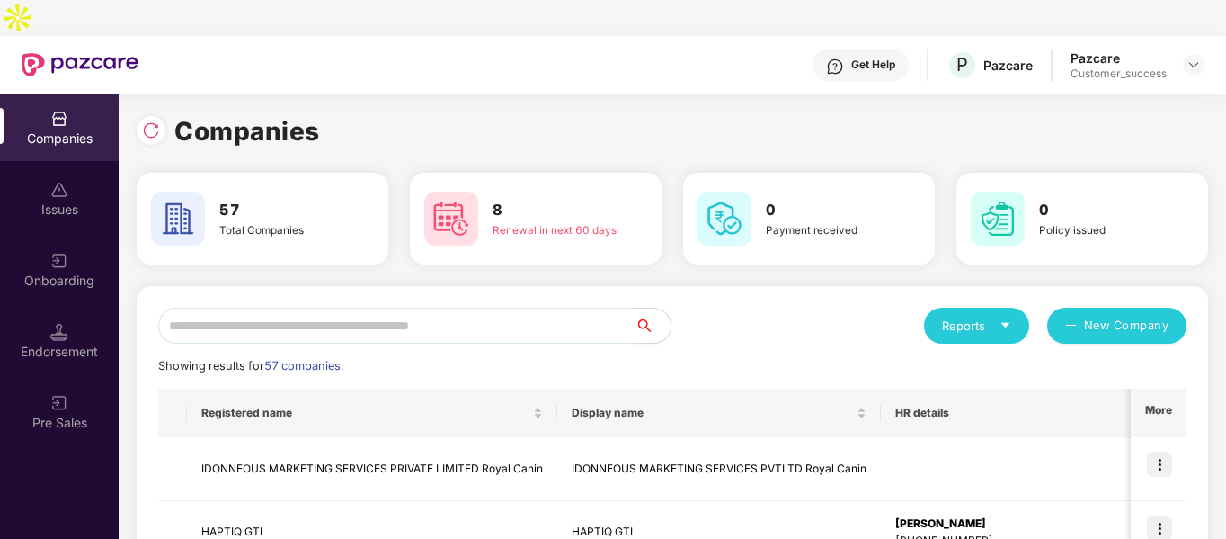
click at [310, 308] on input "text" at bounding box center [396, 326] width 477 height 36
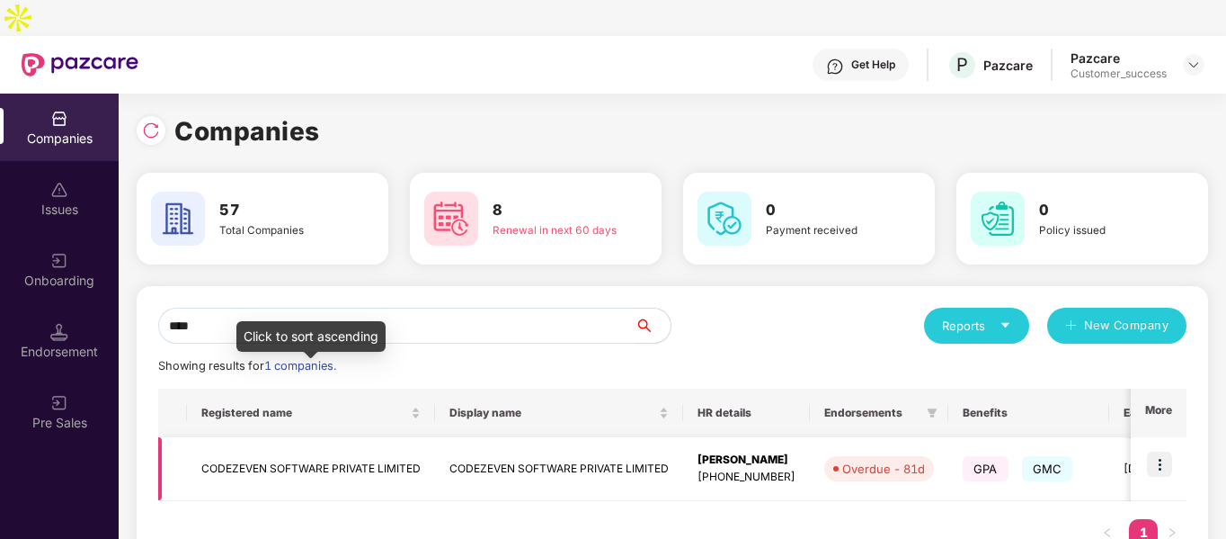
type input "****"
click at [275, 437] on td "CODEZEVEN SOFTWARE PRIVATE LIMITED" at bounding box center [311, 469] width 248 height 64
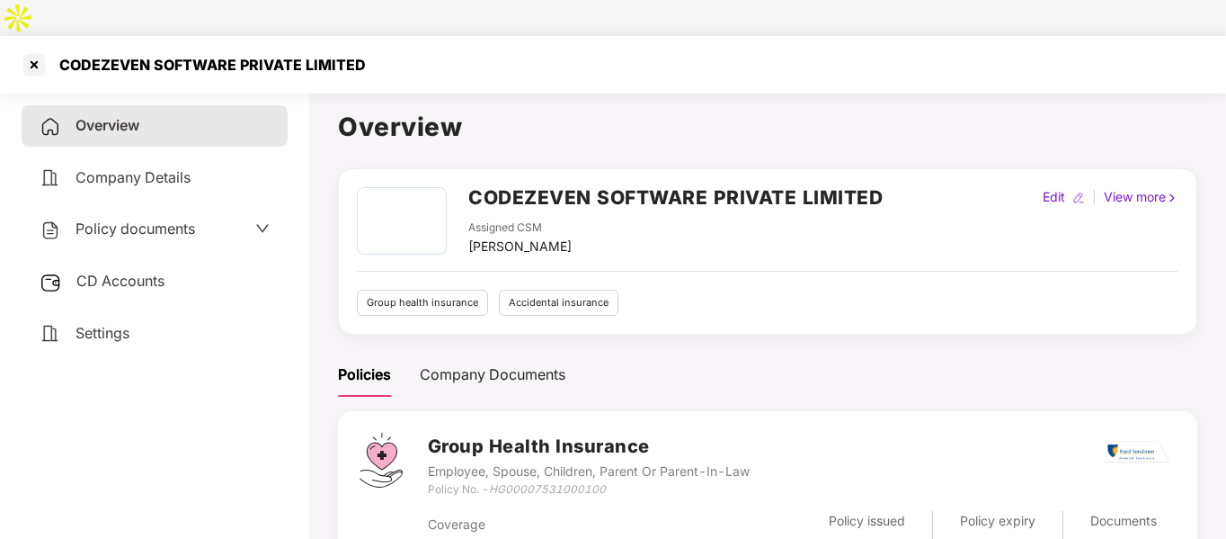
click at [234, 56] on div "CODEZEVEN SOFTWARE PRIVATE LIMITED" at bounding box center [207, 65] width 317 height 18
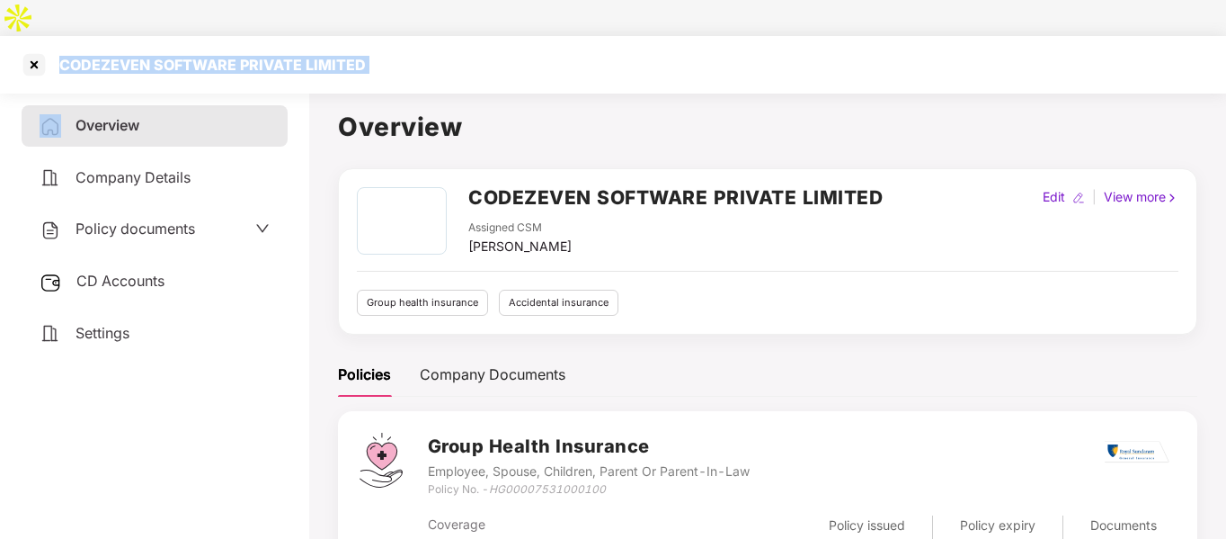
click at [234, 56] on div "CODEZEVEN SOFTWARE PRIVATE LIMITED" at bounding box center [207, 65] width 317 height 18
copy div "CODEZEVEN SOFTWARE PRIVATE LIMITED"
click at [33, 50] on div at bounding box center [34, 64] width 29 height 29
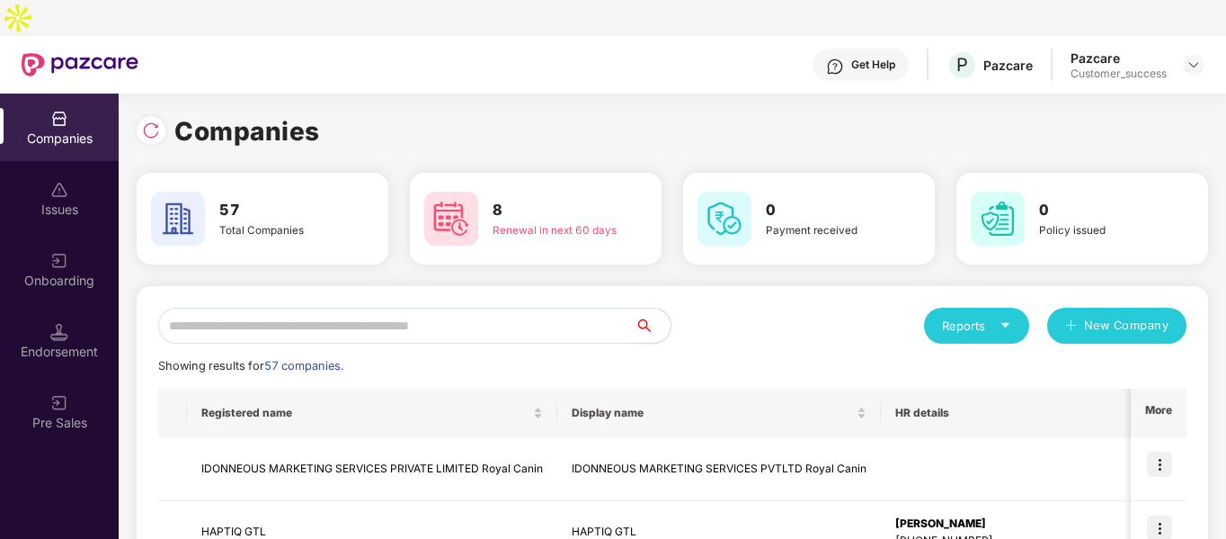
click at [238, 308] on input "text" at bounding box center [396, 326] width 477 height 36
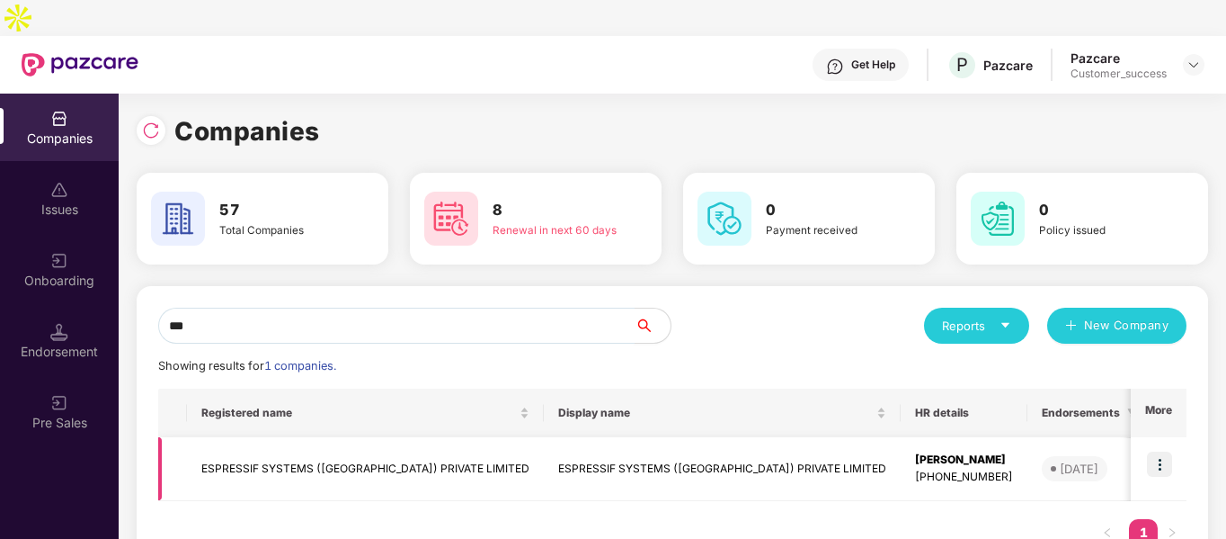
type input "***"
click at [256, 437] on td "ESPRESSIF SYSTEMS ([GEOGRAPHIC_DATA]) PRIVATE LIMITED" at bounding box center [365, 469] width 357 height 64
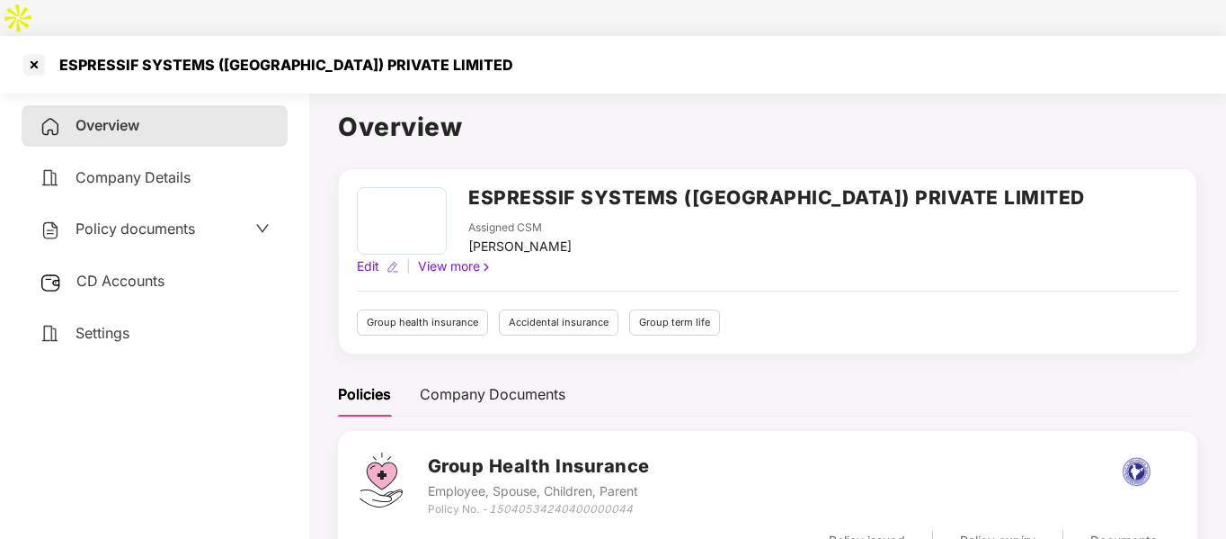
click at [258, 56] on div "ESPRESSIF SYSTEMS ([GEOGRAPHIC_DATA]) PRIVATE LIMITED" at bounding box center [281, 65] width 465 height 18
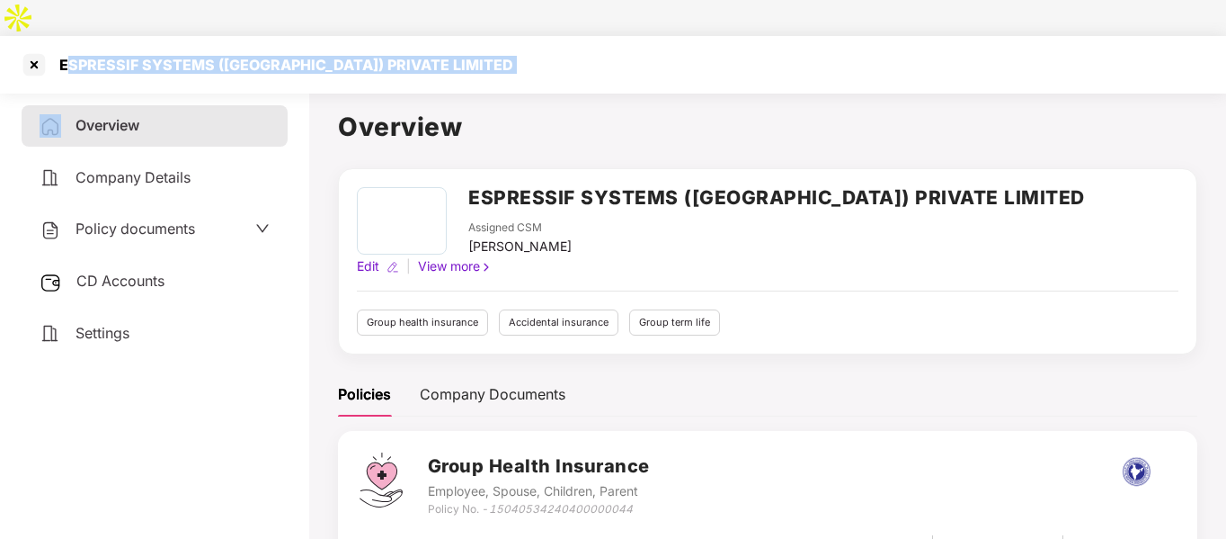
click at [258, 56] on div "ESPRESSIF SYSTEMS ([GEOGRAPHIC_DATA]) PRIVATE LIMITED" at bounding box center [281, 65] width 465 height 18
copy div "ESPRESSIF SYSTEMS ([GEOGRAPHIC_DATA]) PRIVATE LIMITED"
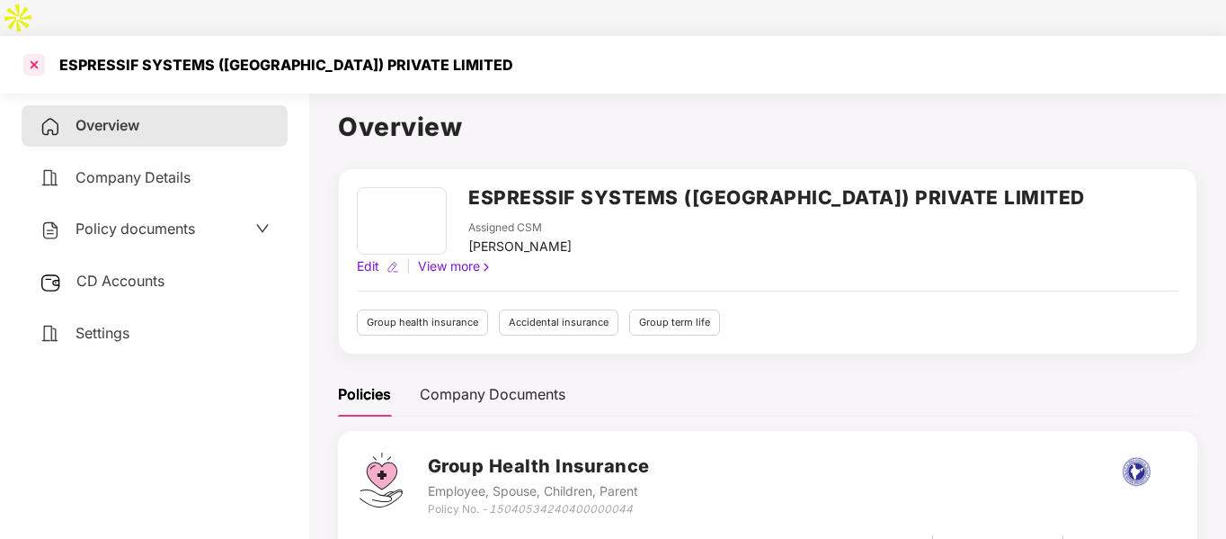
click at [26, 50] on div at bounding box center [34, 64] width 29 height 29
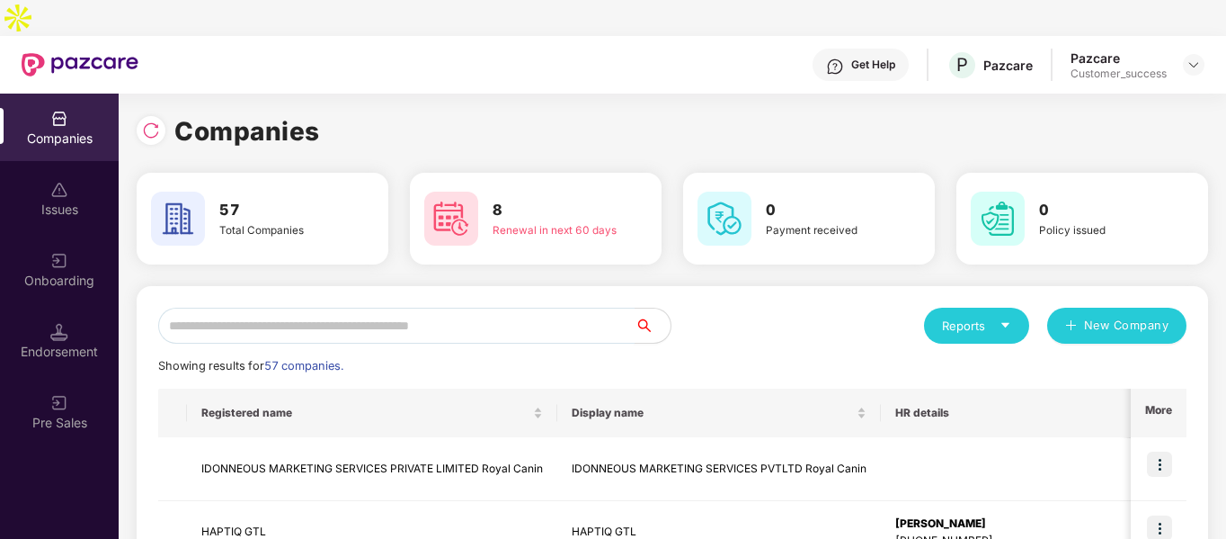
click at [265, 308] on input "text" at bounding box center [396, 326] width 477 height 36
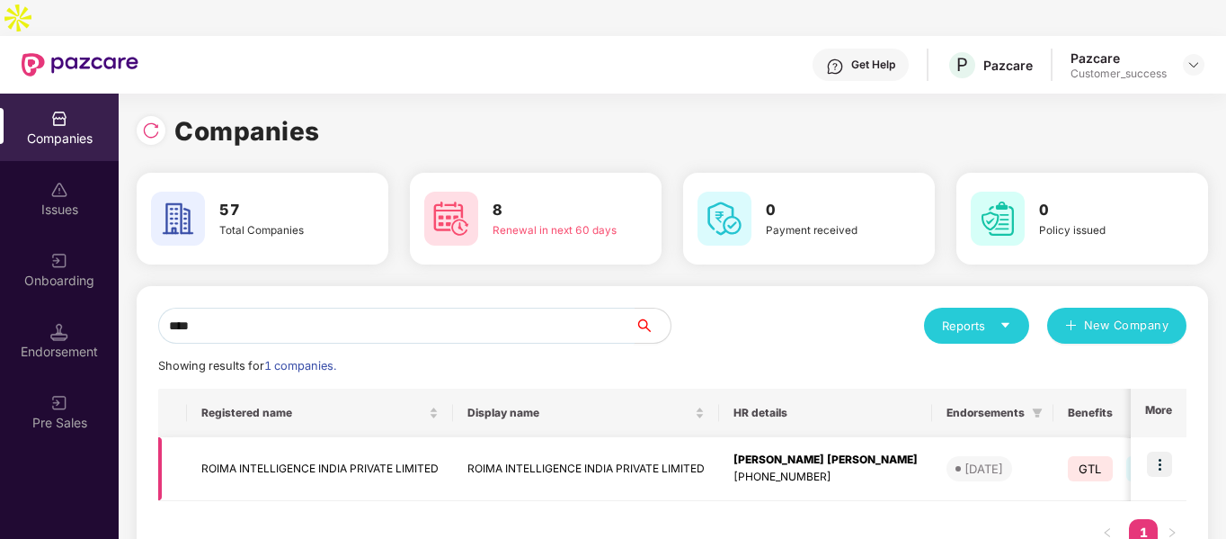
type input "****"
click at [280, 441] on td "ROIMA INTELLIGENCE INDIA PRIVATE LIMITED" at bounding box center [320, 469] width 266 height 64
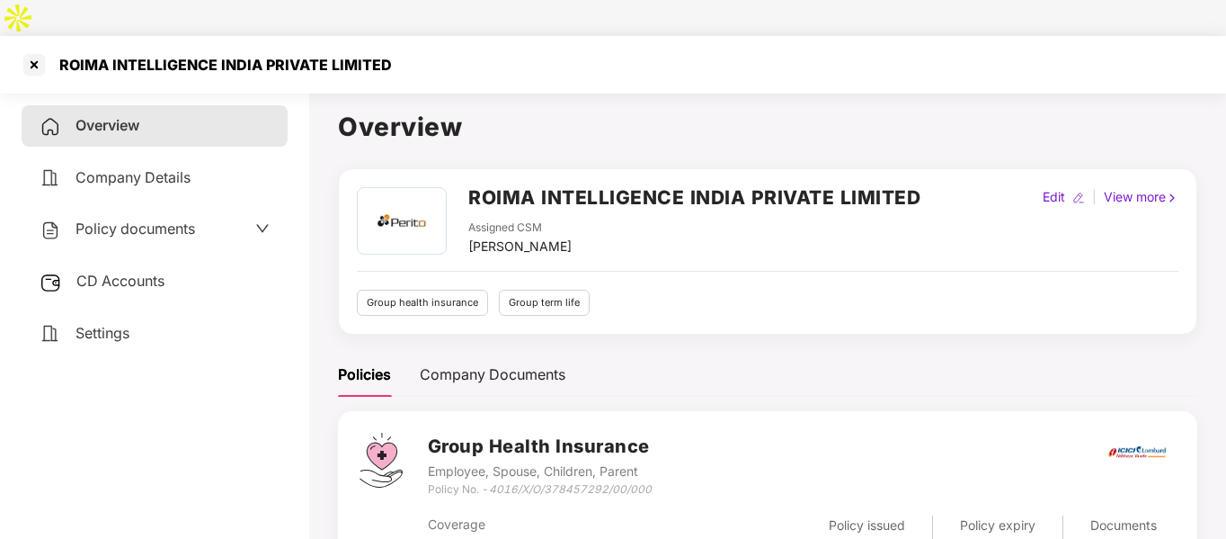
click at [157, 272] on span "CD Accounts" at bounding box center [120, 281] width 88 height 18
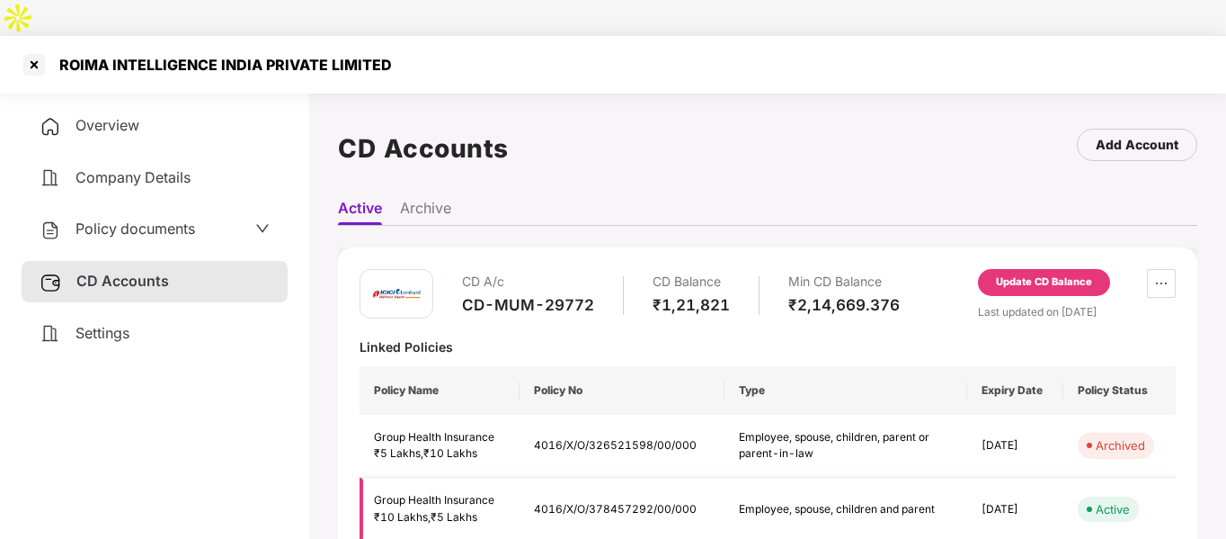
scroll to position [343, 0]
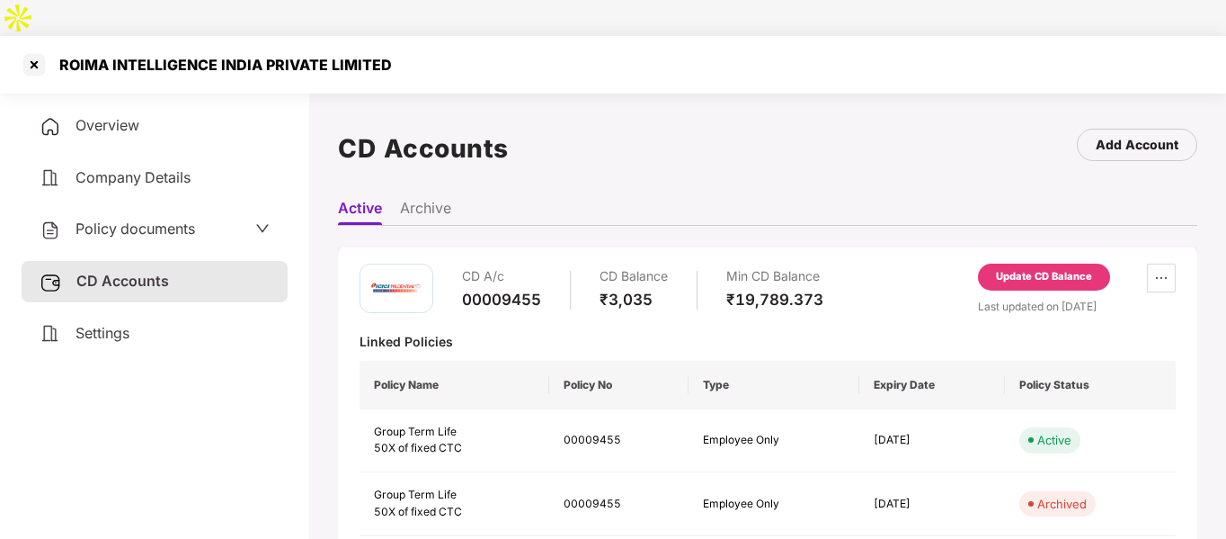
click at [215, 218] on div "Policy documents" at bounding box center [155, 229] width 230 height 23
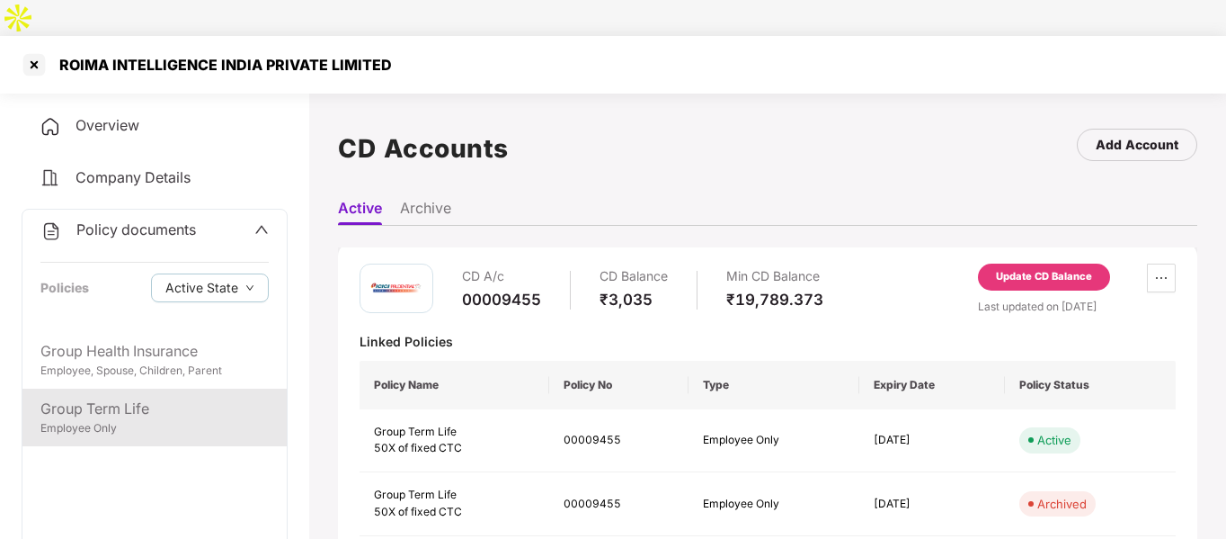
click at [94, 397] on div "Group Term Life" at bounding box center [154, 408] width 228 height 22
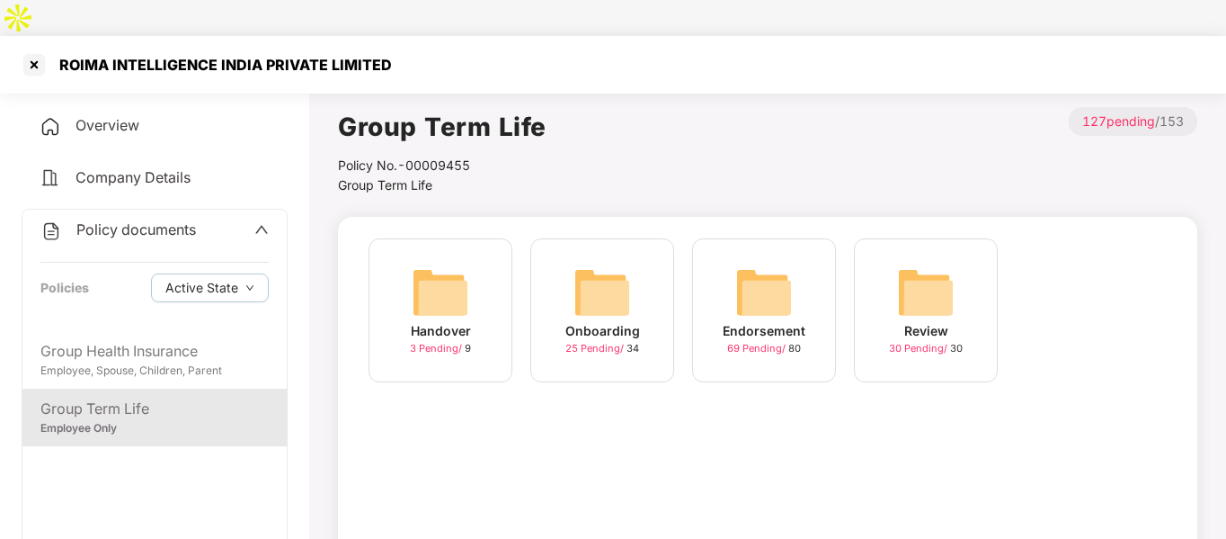
click at [779, 263] on img at bounding box center [765, 292] width 58 height 58
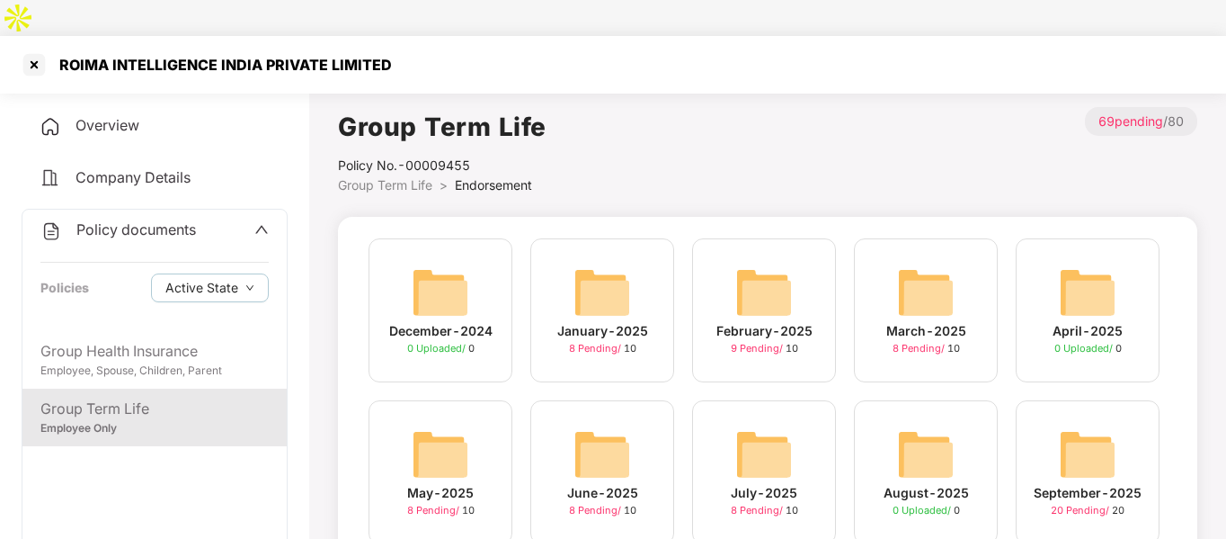
click at [1068, 428] on img at bounding box center [1088, 454] width 58 height 58
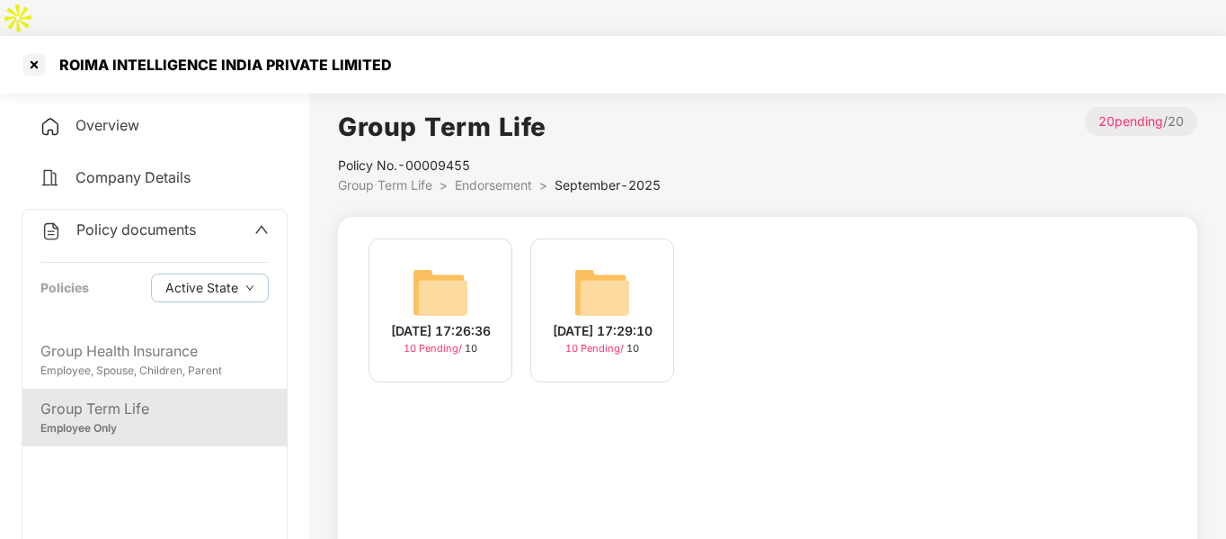
click at [583, 263] on img at bounding box center [603, 292] width 58 height 58
click at [427, 263] on img at bounding box center [441, 292] width 58 height 58
click at [40, 50] on div at bounding box center [34, 64] width 29 height 29
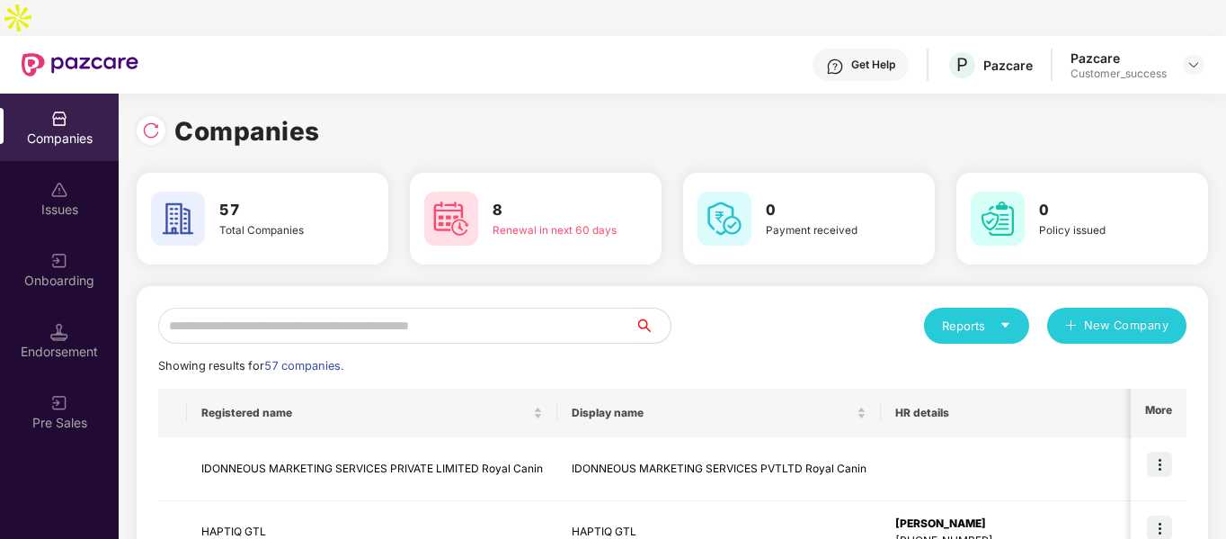
click at [303, 308] on input "text" at bounding box center [396, 326] width 477 height 36
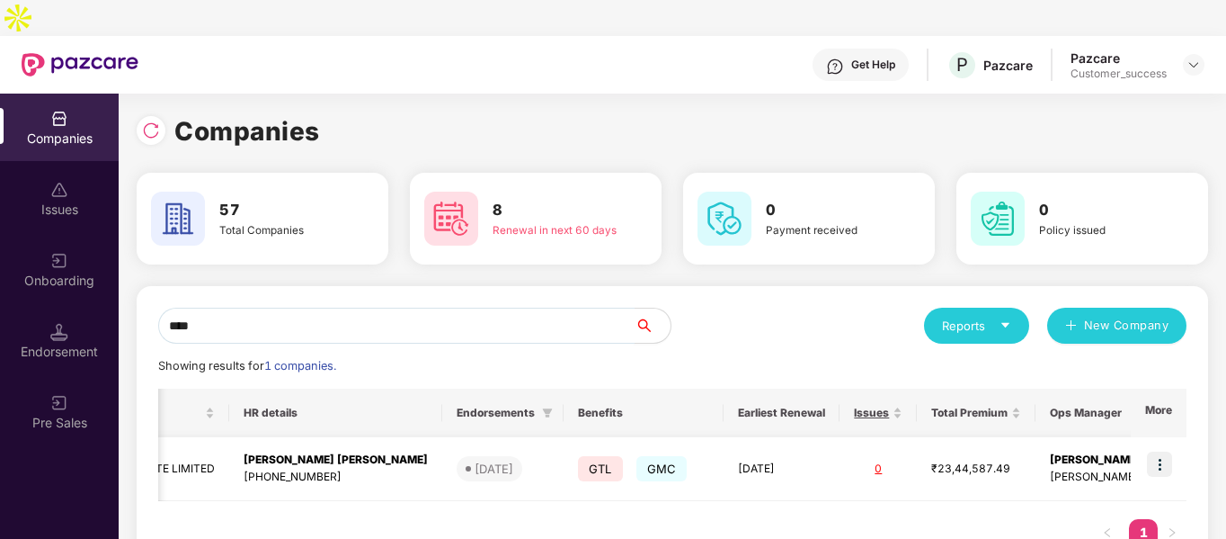
scroll to position [0, 492]
click at [502, 308] on input "****" at bounding box center [396, 326] width 477 height 36
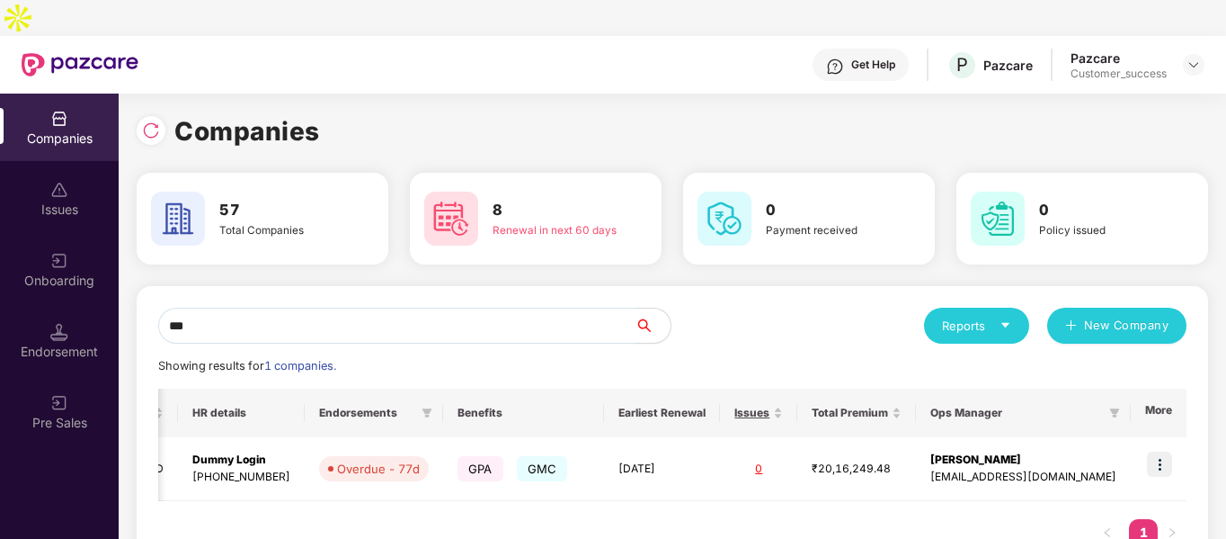
scroll to position [0, 433]
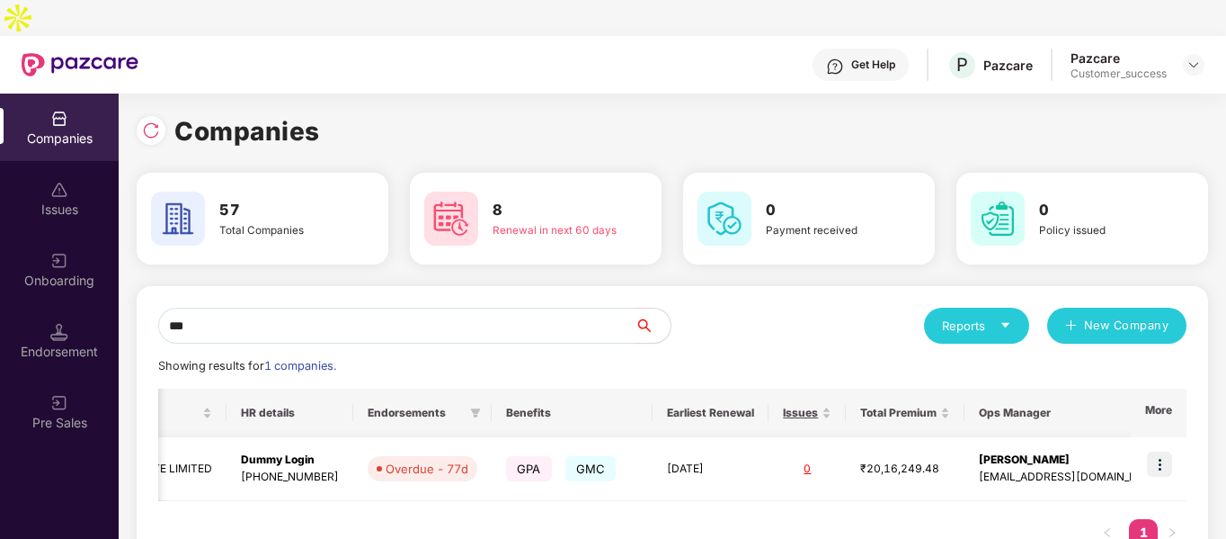
type input "***"
click at [1160, 451] on img at bounding box center [1159, 463] width 25 height 25
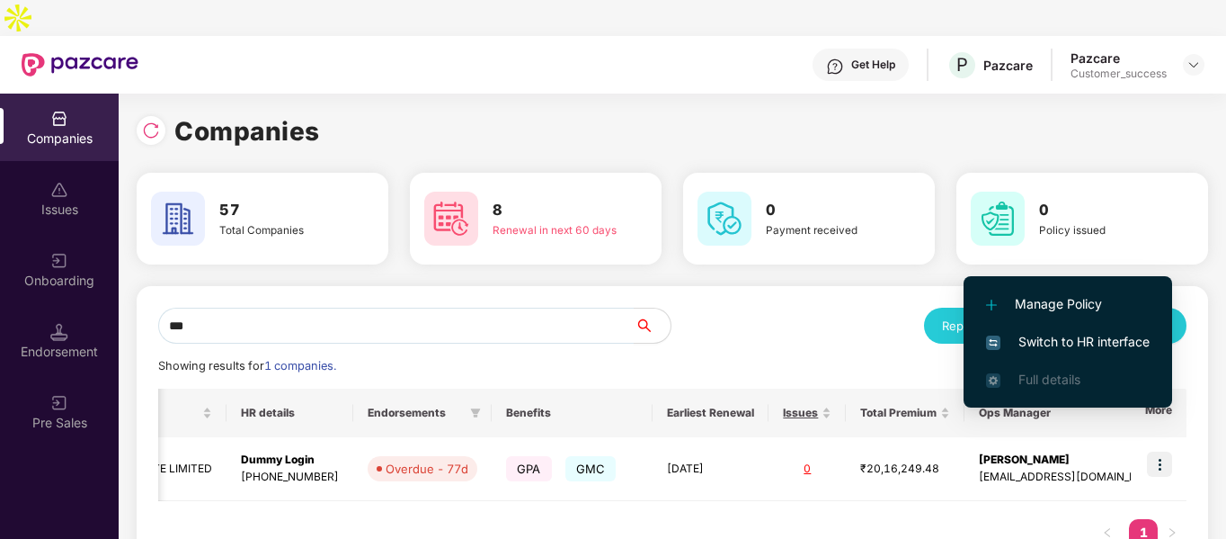
click at [1014, 346] on span "Switch to HR interface" at bounding box center [1068, 342] width 164 height 20
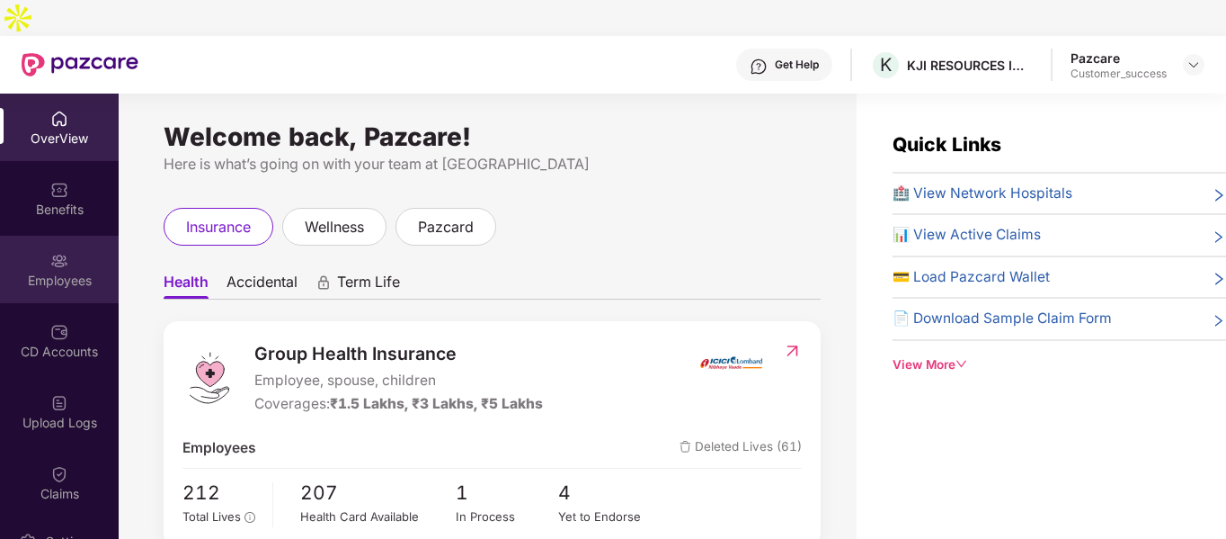
click at [53, 272] on div "Employees" at bounding box center [59, 281] width 119 height 18
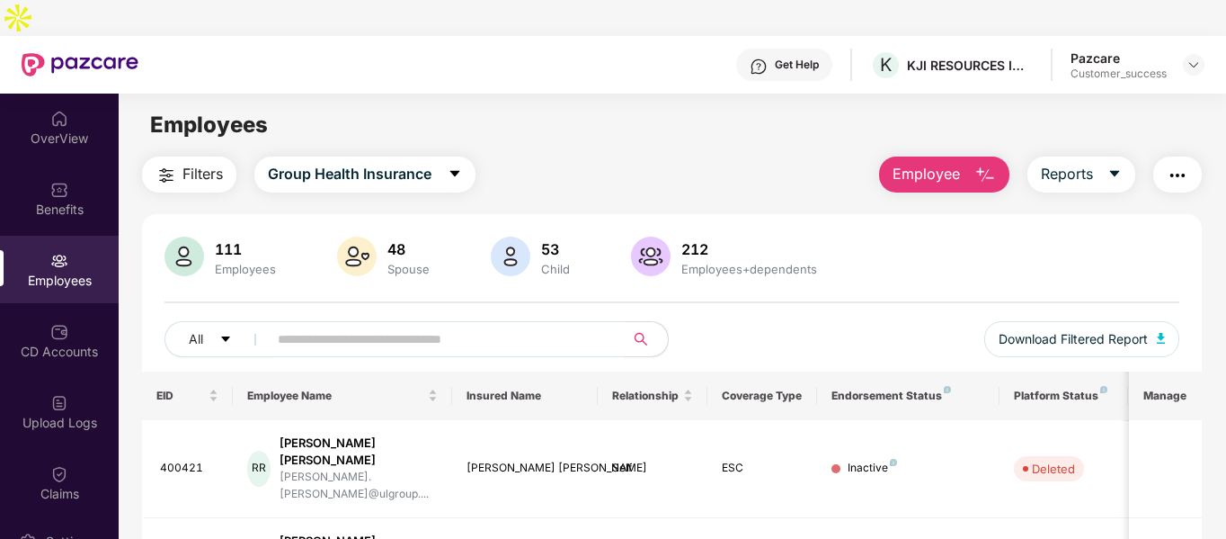
click at [366, 325] on input "text" at bounding box center [439, 338] width 323 height 27
type input "*"
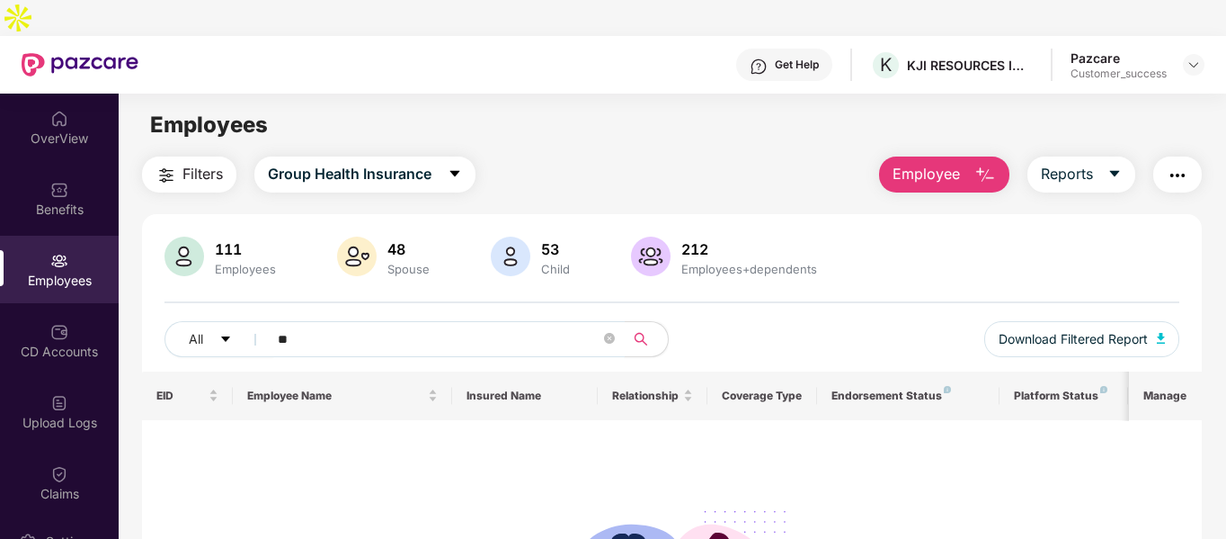
type input "*"
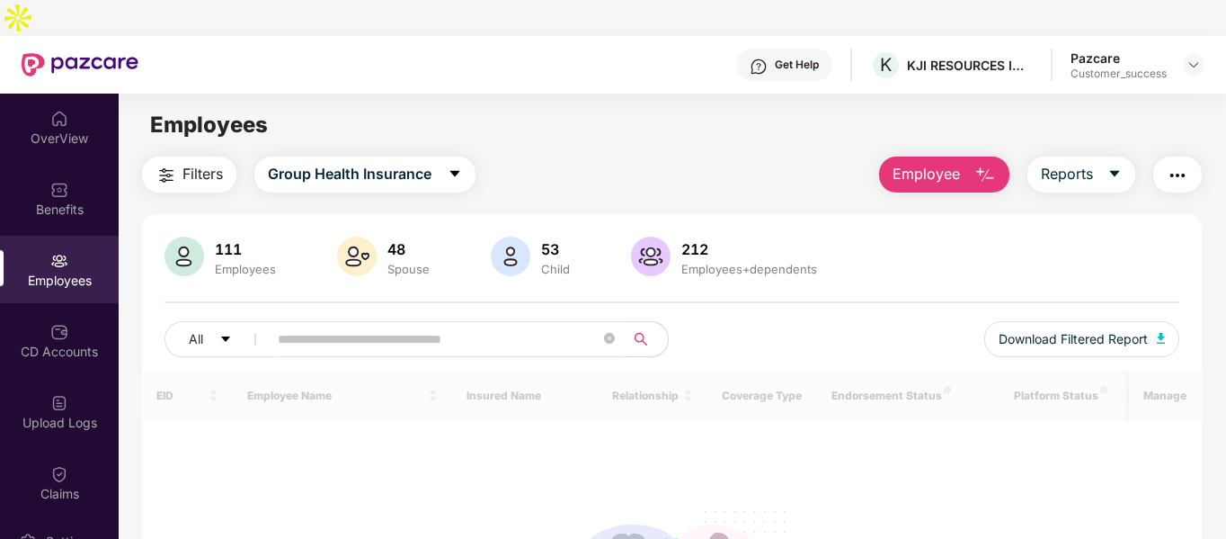
type input "*"
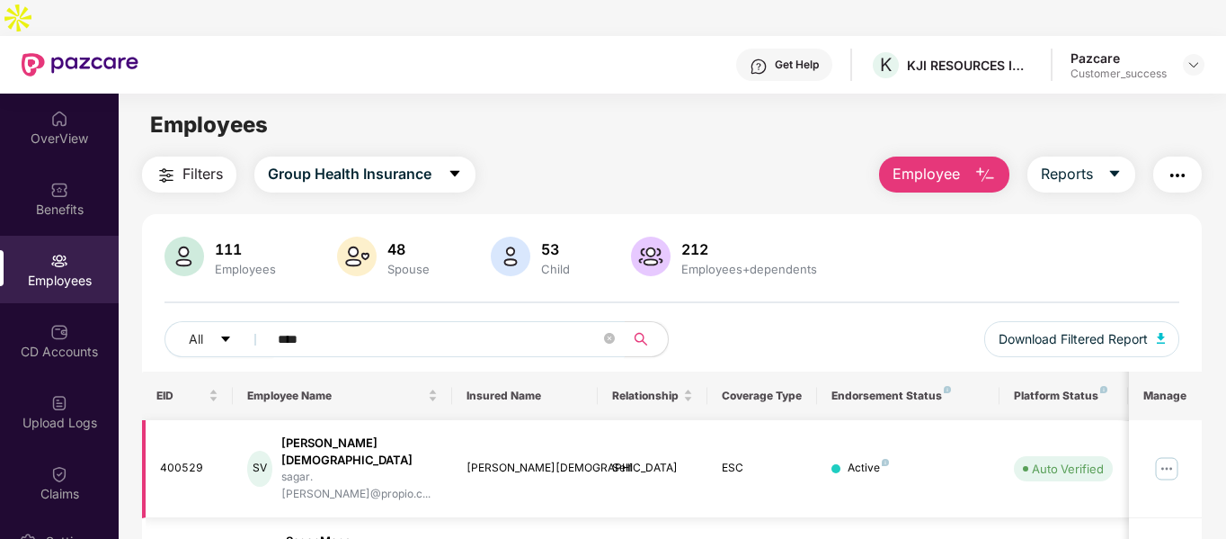
type input "****"
click at [1165, 454] on img at bounding box center [1167, 468] width 29 height 29
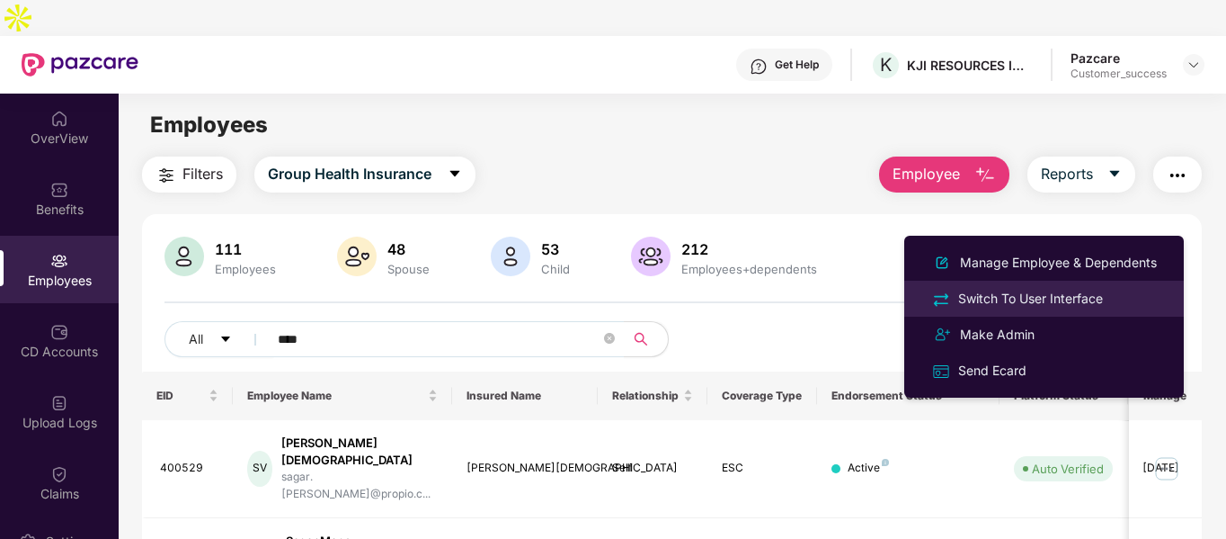
click at [967, 299] on div "Switch To User Interface" at bounding box center [1031, 299] width 152 height 20
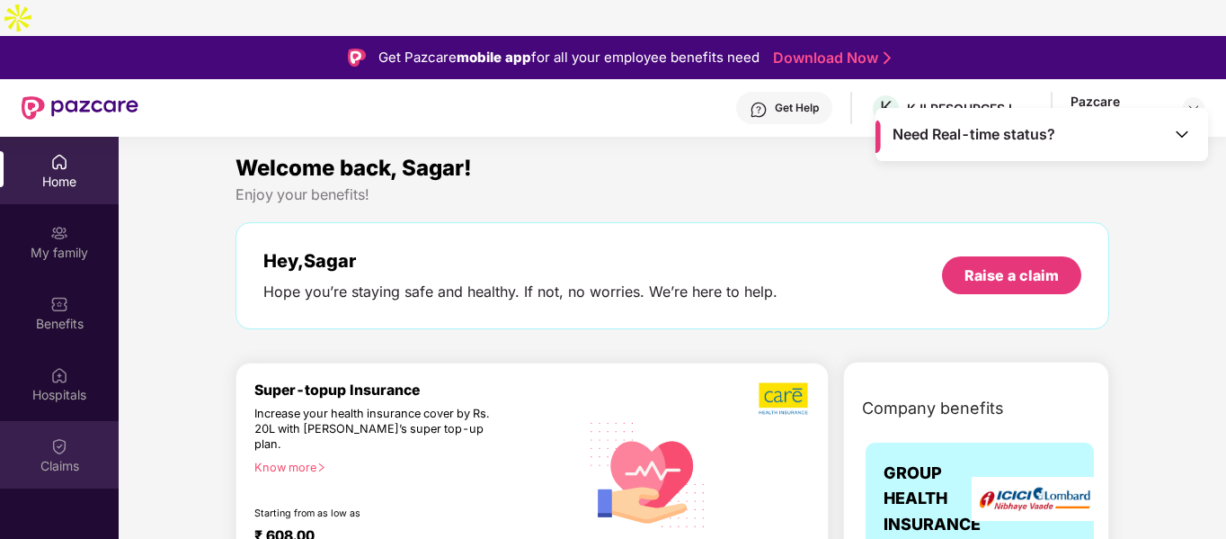
click at [49, 457] on div "Claims" at bounding box center [59, 466] width 119 height 18
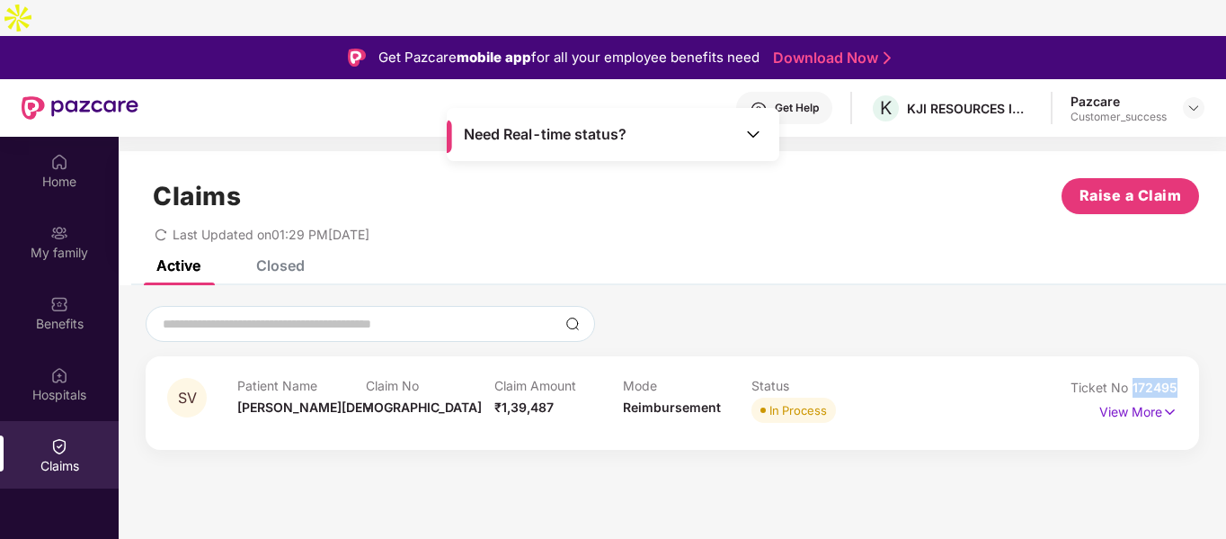
drag, startPoint x: 1133, startPoint y: 350, endPoint x: 1180, endPoint y: 350, distance: 46.8
click at [1180, 356] on div "SV Patient Name [PERSON_NAME] Claim No - Claim Amount ₹1,39,487 Mode Reimbursem…" at bounding box center [673, 403] width 1054 height 94
copy span "172495"
